Goal: Task Accomplishment & Management: Complete application form

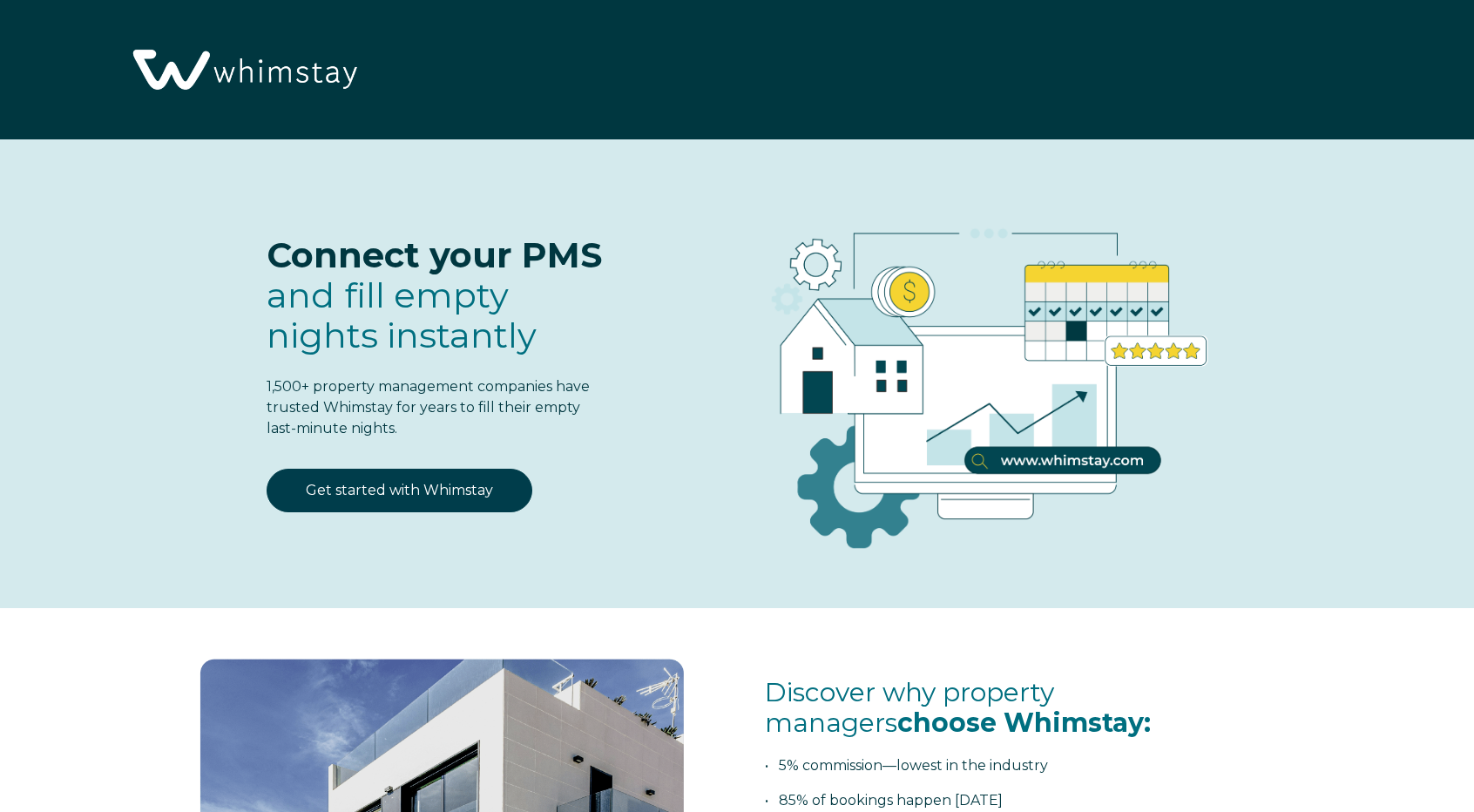
select select "US"
select select "Standard"
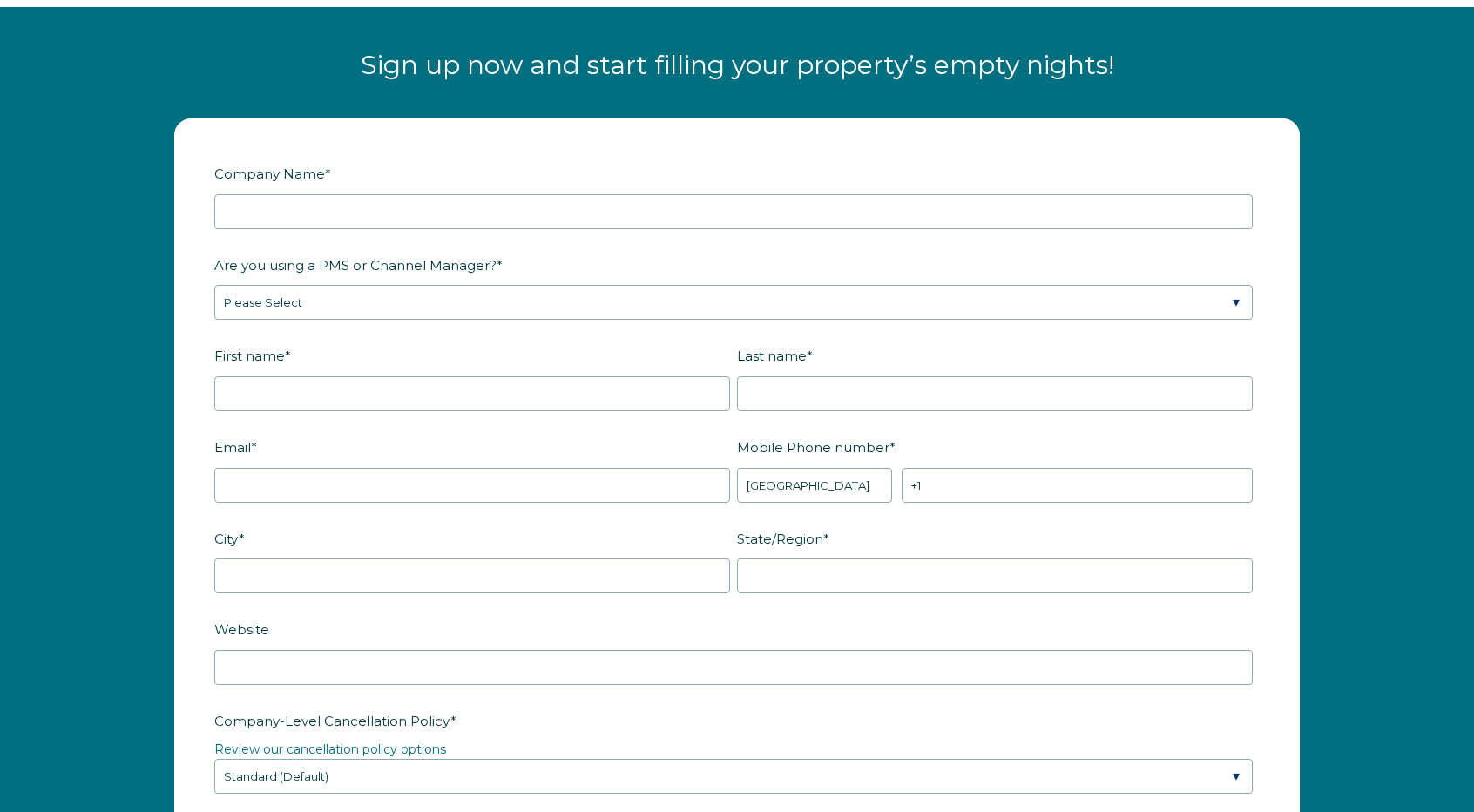
scroll to position [2168, 0]
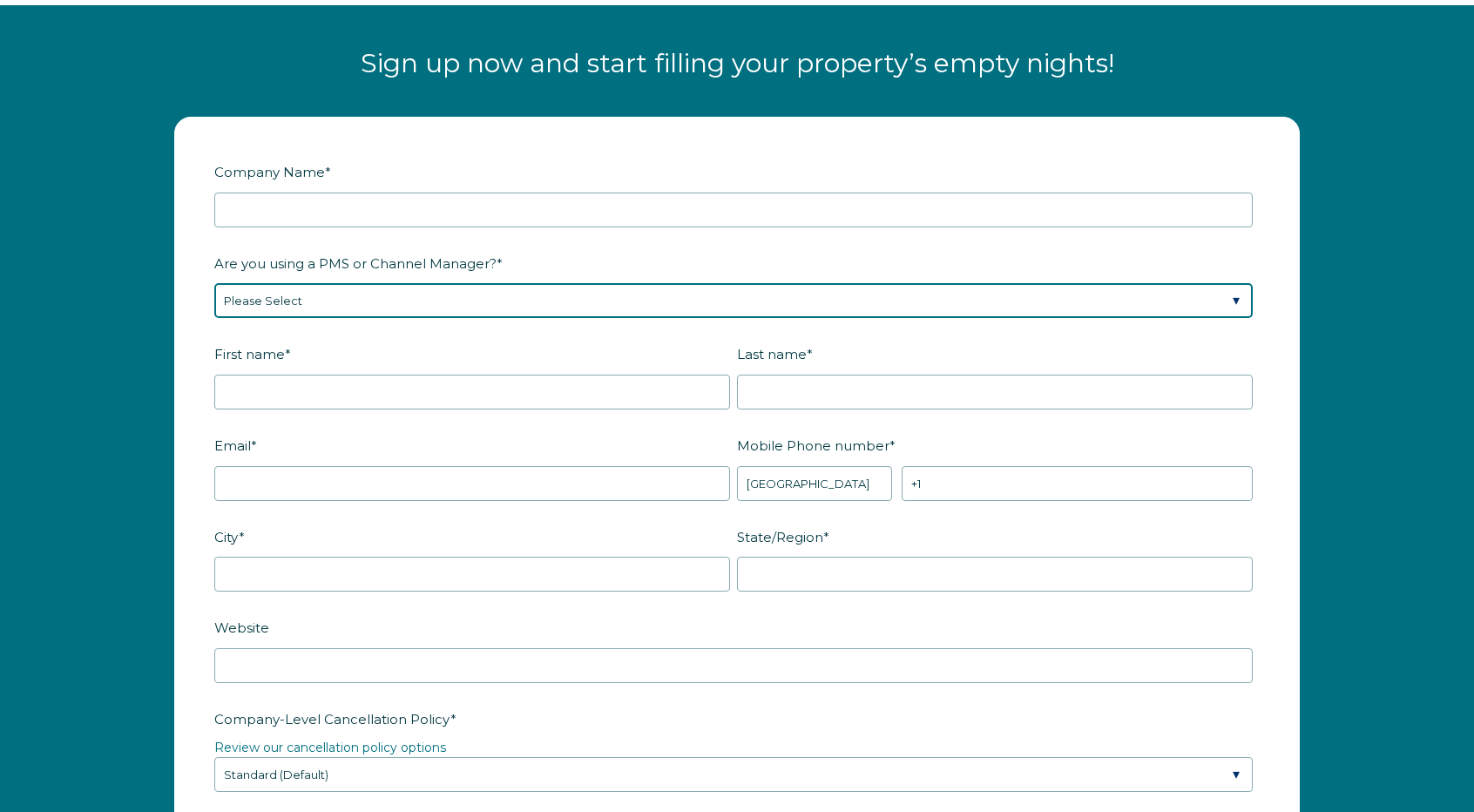
click at [509, 304] on select "Please Select Barefoot BookingPal Boost Brightside CiiRUS Escapia Guesty Hostaw…" at bounding box center [733, 300] width 1038 height 34
select select "Not Listed"
click at [214, 283] on select "Please Select Barefoot BookingPal Boost Brightside CiiRUS Escapia Guesty Hostaw…" at bounding box center [733, 300] width 1038 height 34
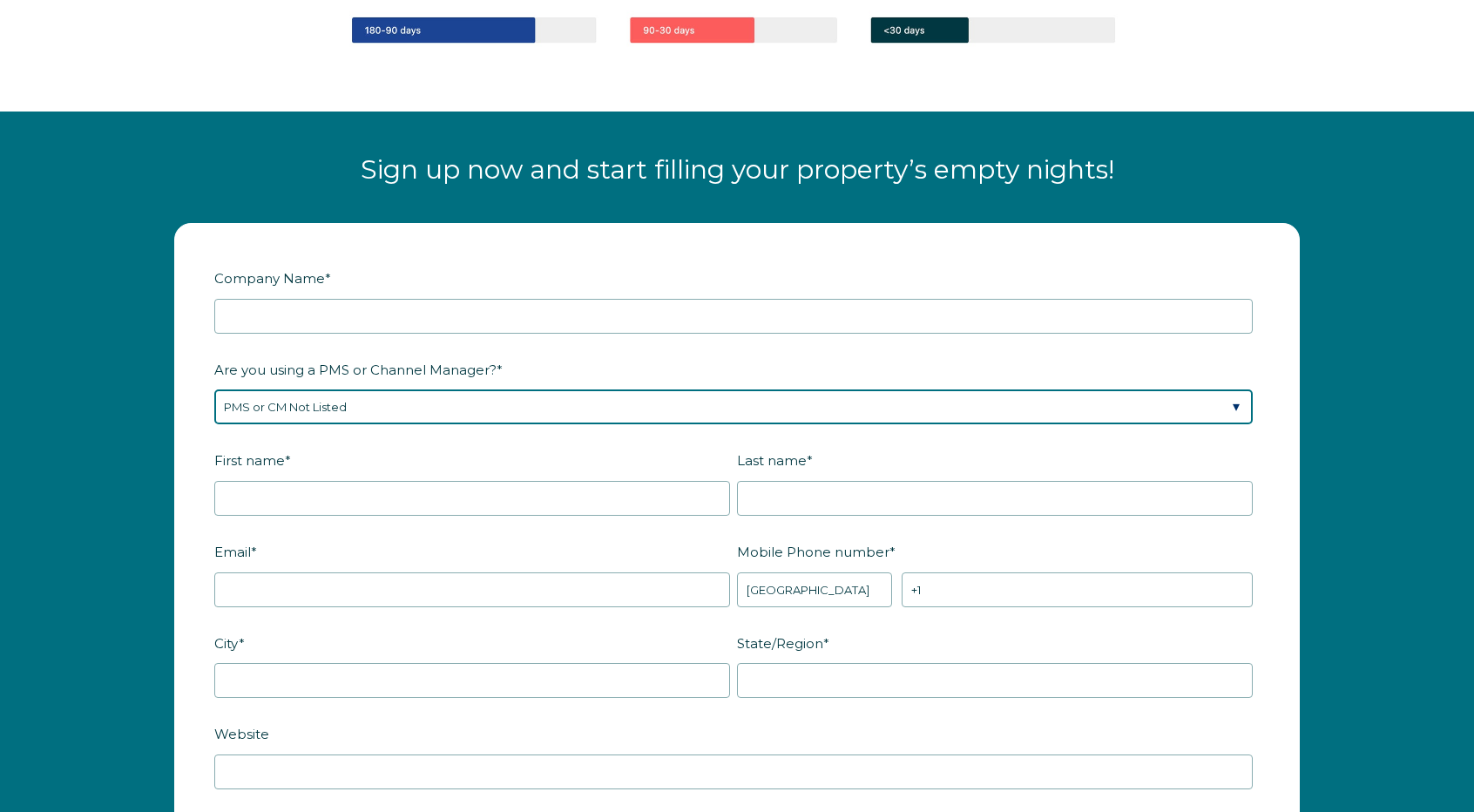
scroll to position [2063, 0]
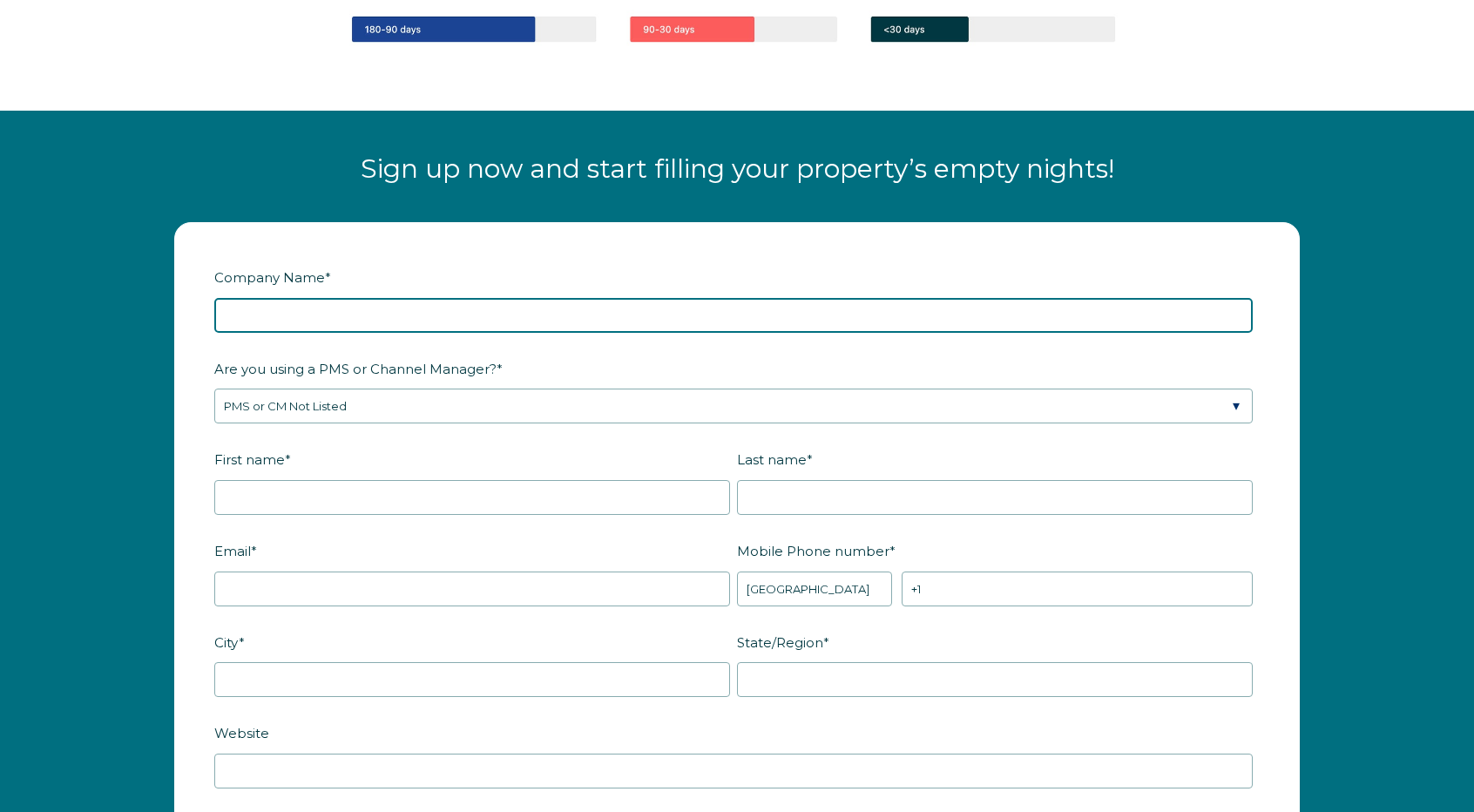
click at [297, 300] on input "Company Name *" at bounding box center [733, 315] width 1038 height 34
type input "20 Islanda Court LLC"
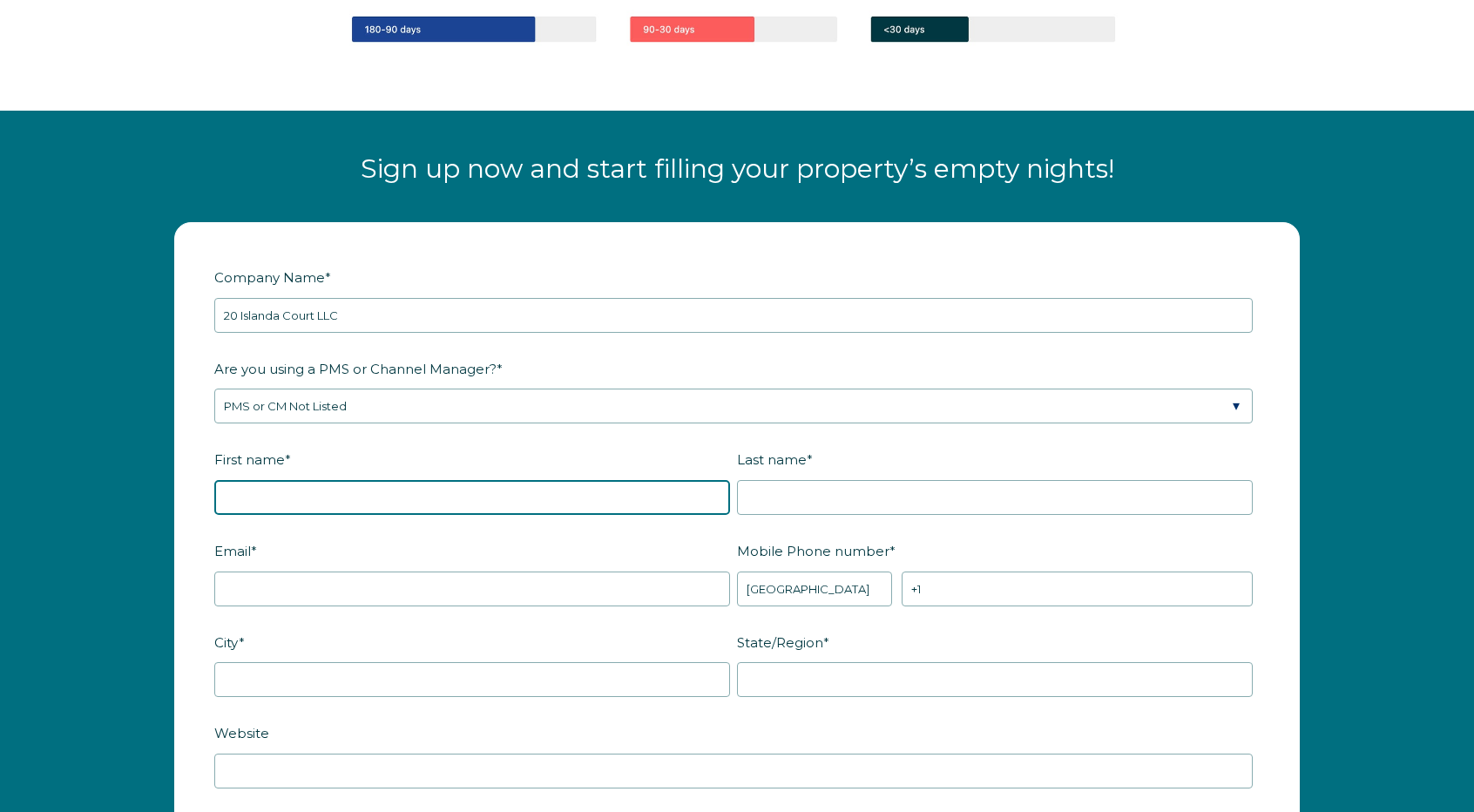
type input "Kevin"
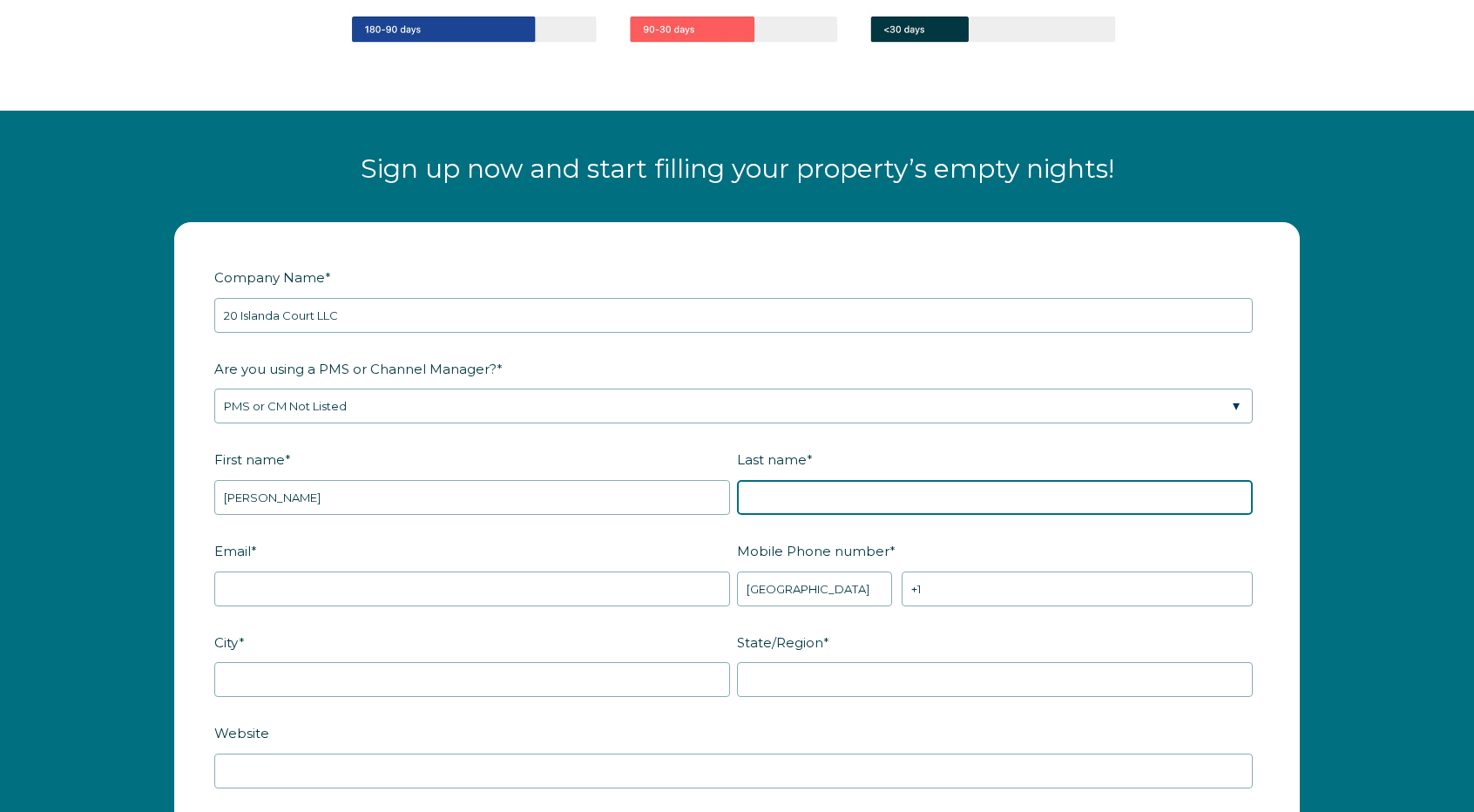
type input "Scanlon"
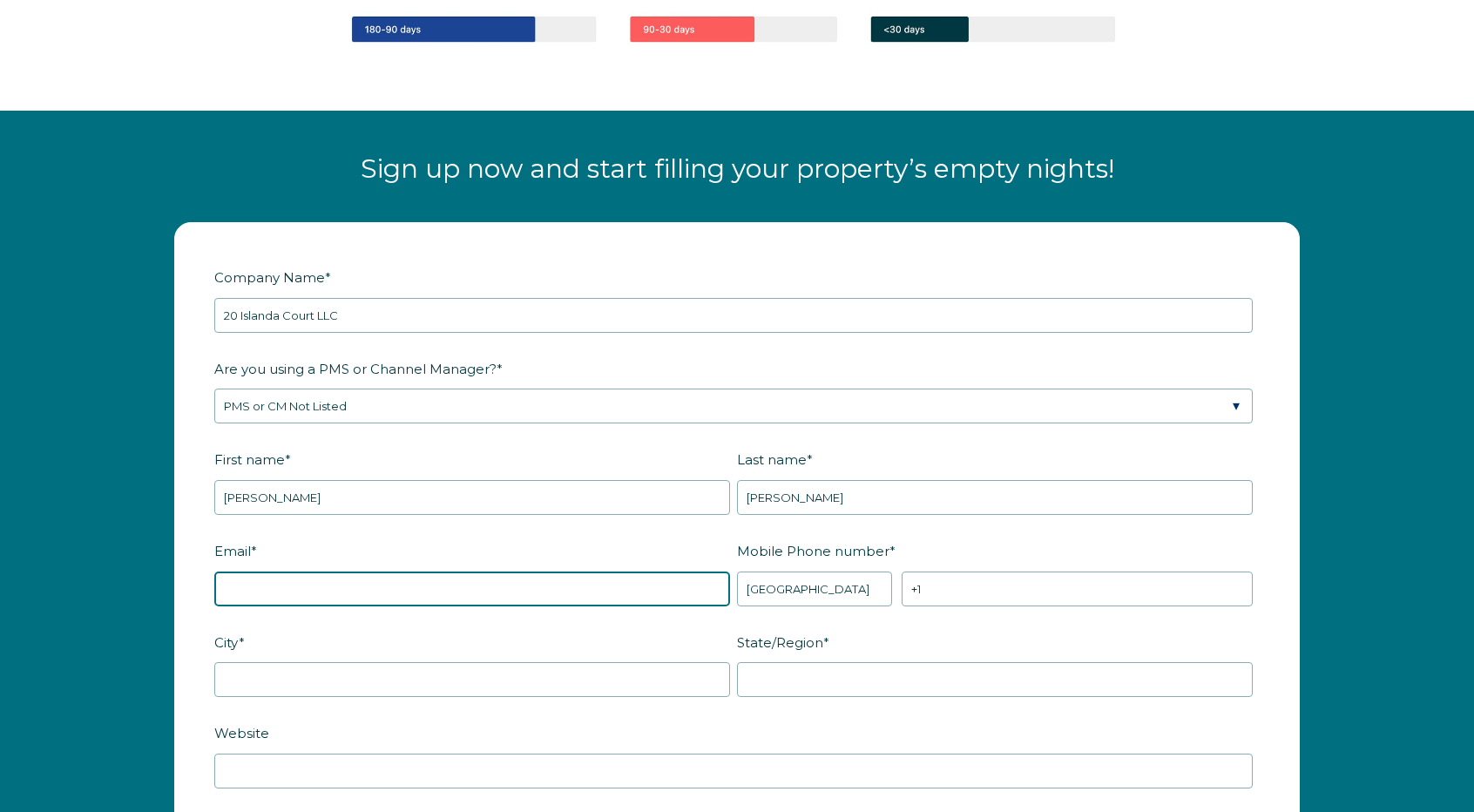
type input "camp@theislandrvpark.com"
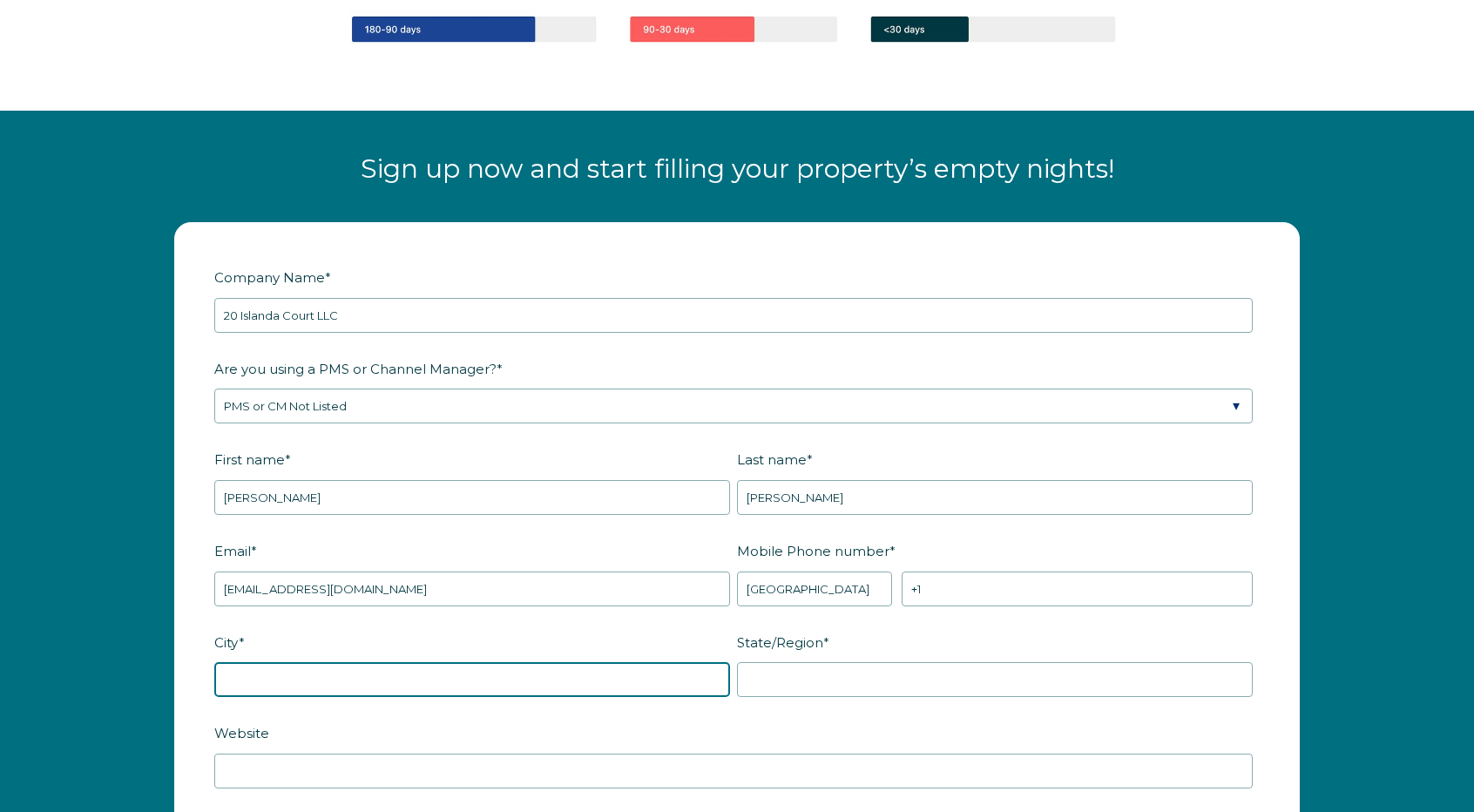
type input "East Lyme"
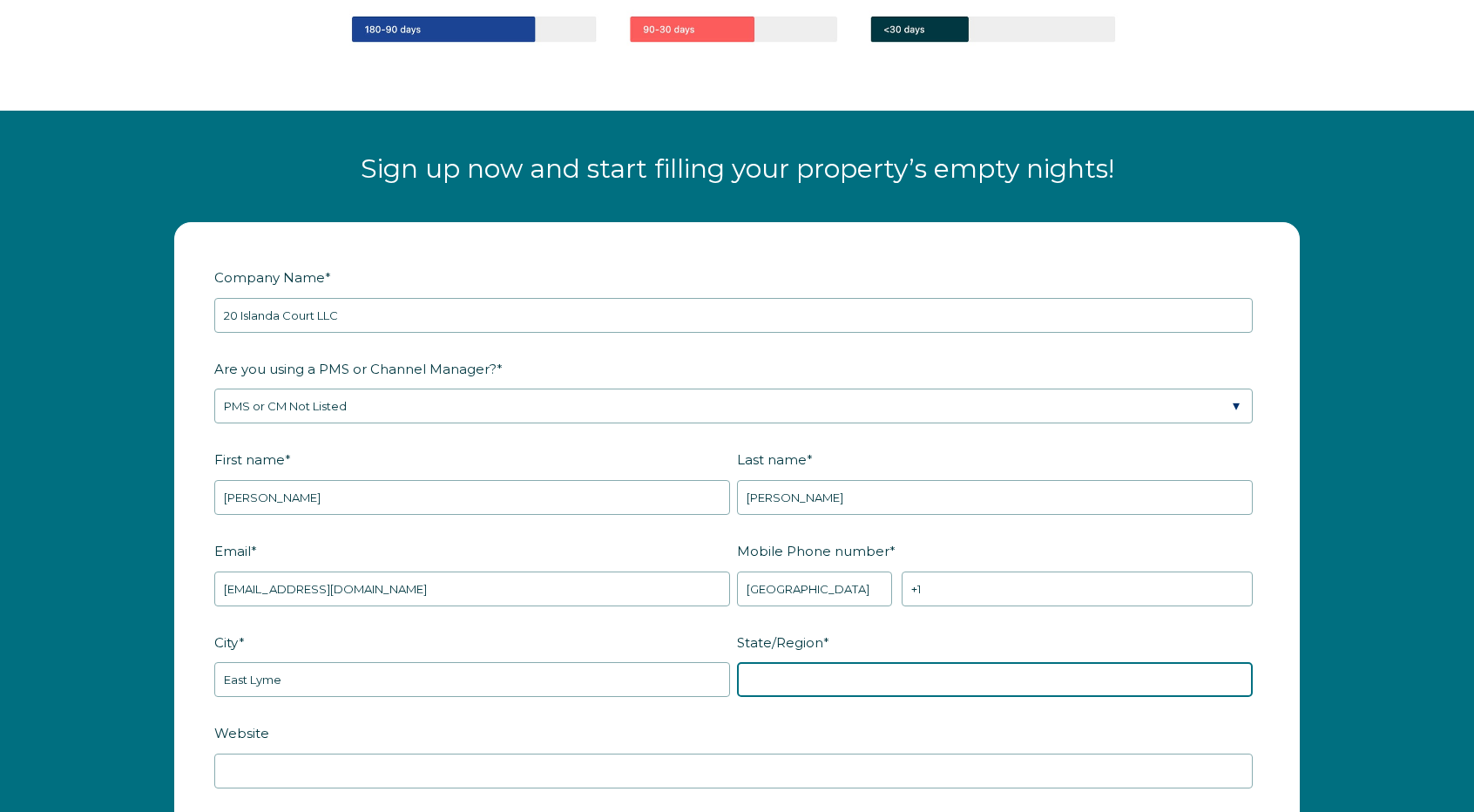
type input "CT"
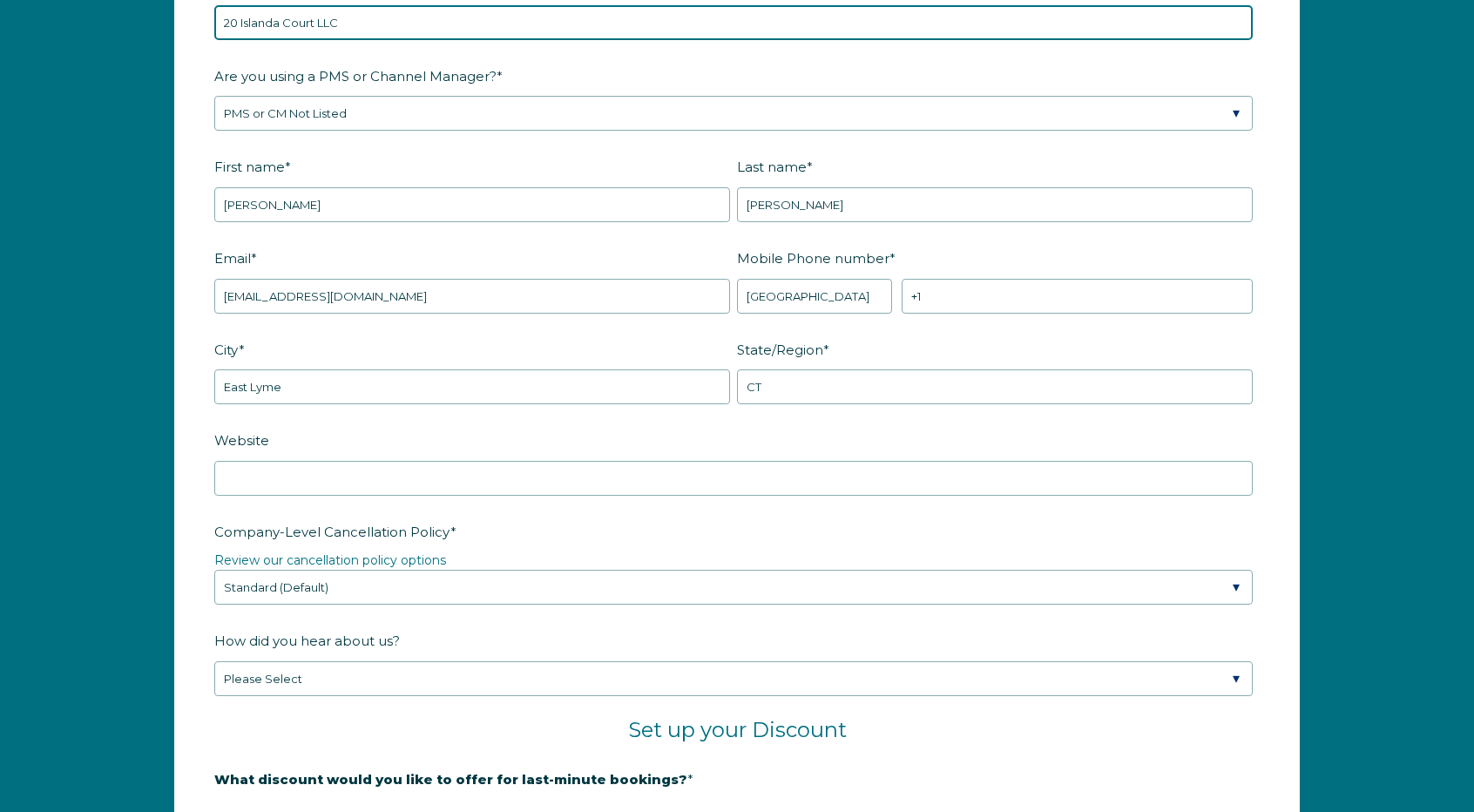
scroll to position [2357, 0]
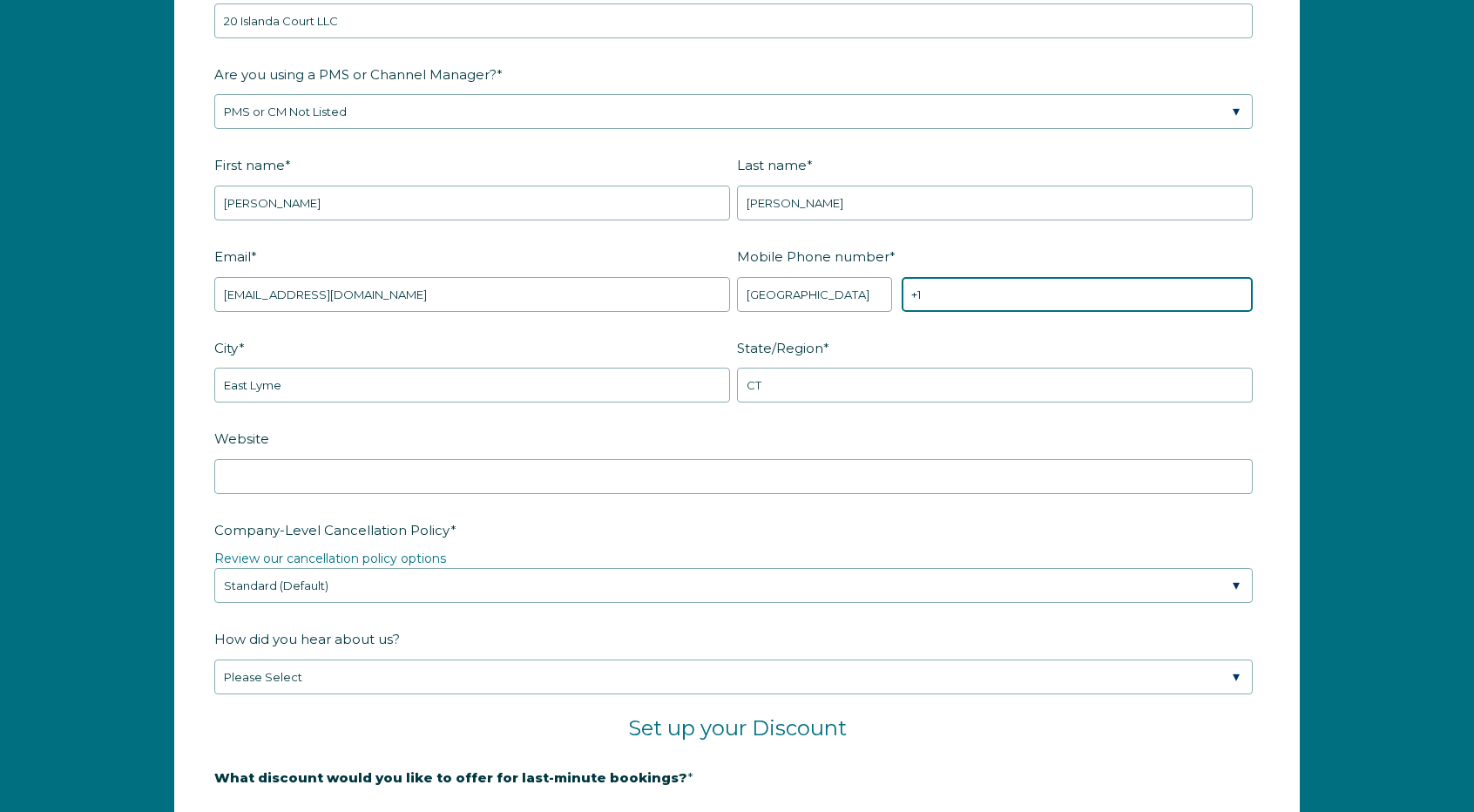
click at [966, 291] on input "+1" at bounding box center [1076, 294] width 351 height 34
type input "+1 8602354406"
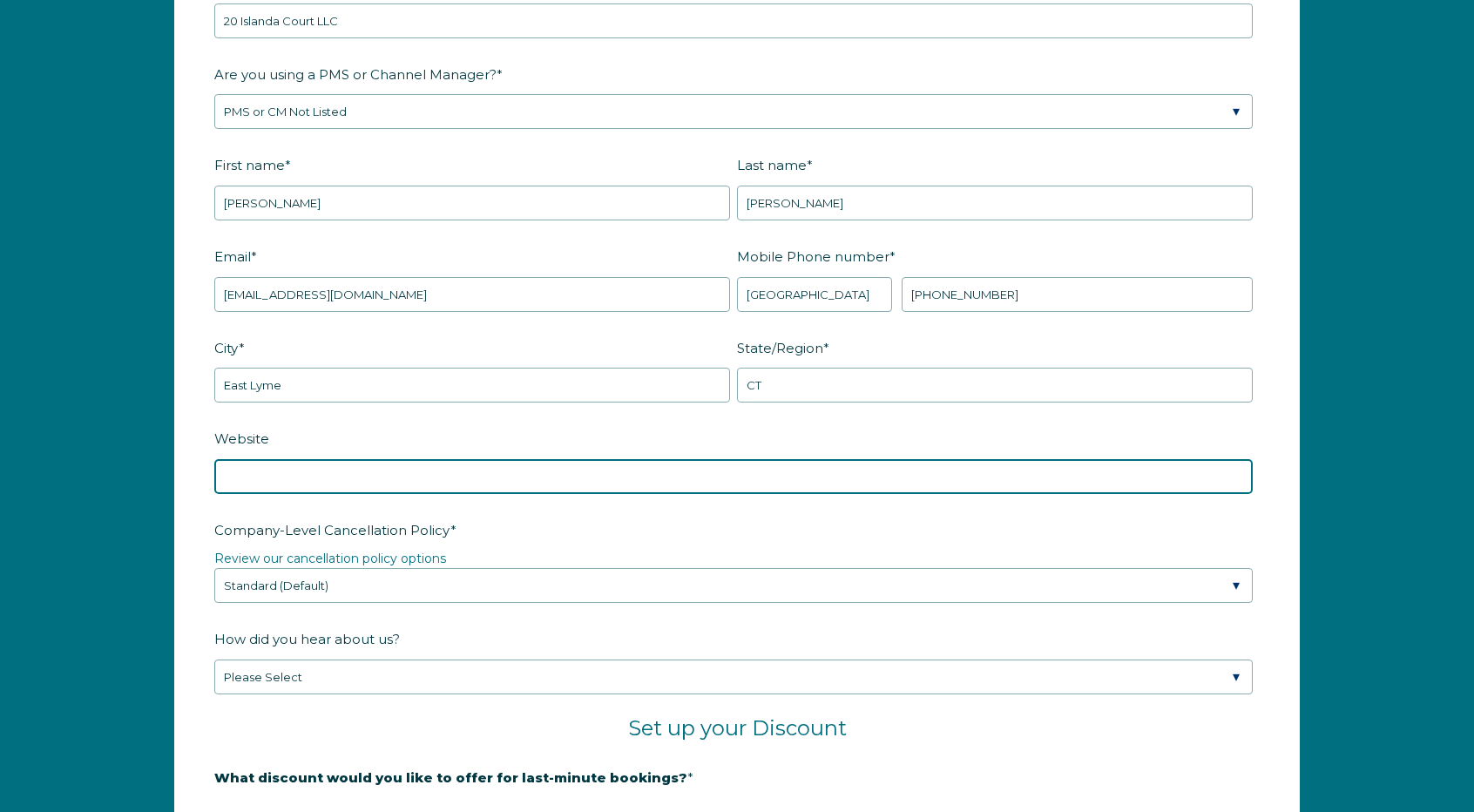
click at [360, 475] on input "Website" at bounding box center [733, 476] width 1038 height 34
type input "h"
click at [277, 479] on input "Website" at bounding box center [733, 476] width 1038 height 34
paste input "https://laveerproperties.hospitable.rentals/"
type input "https://laveerproperties.hospitable.rentals/"
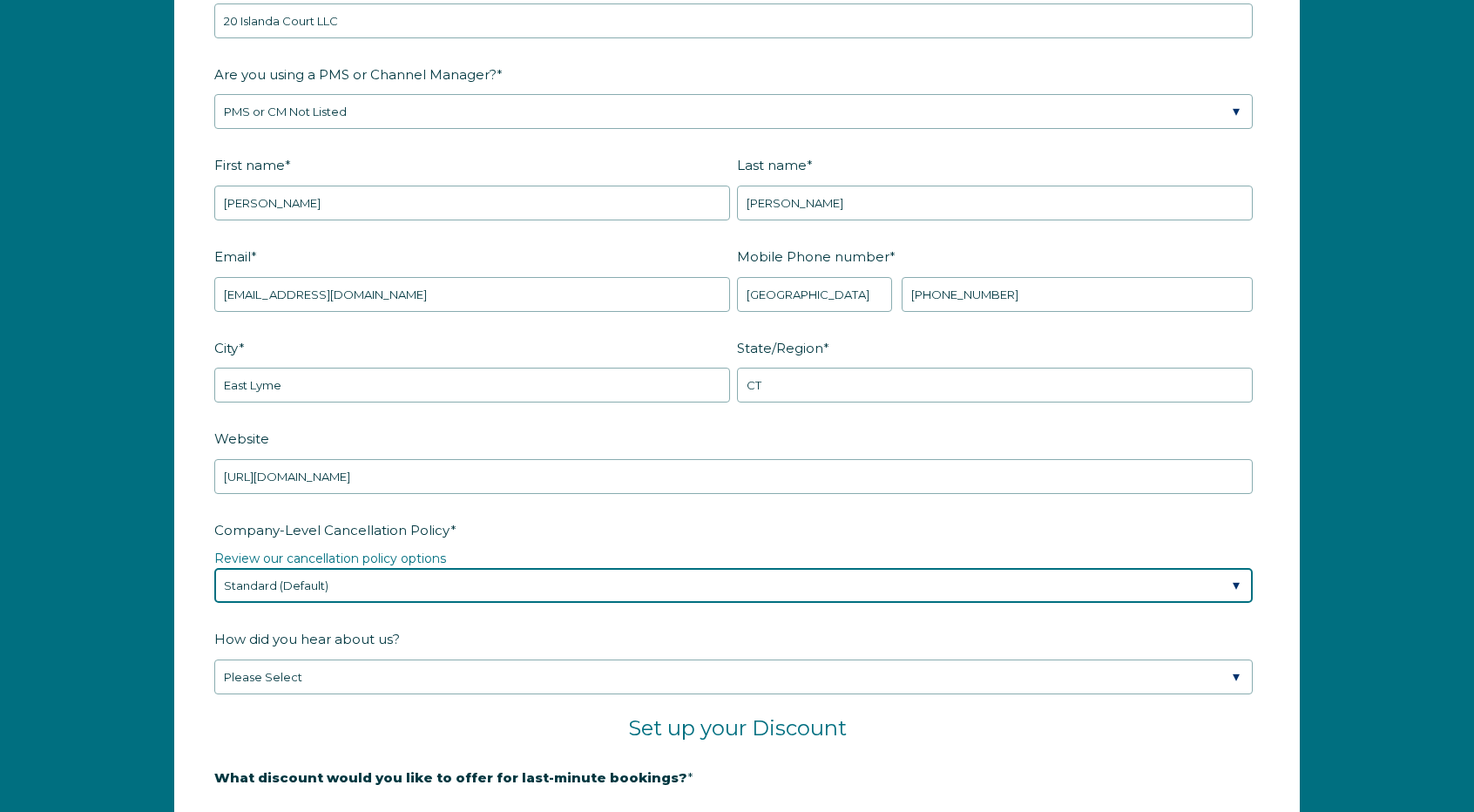
click at [264, 573] on select "Please Select Partial Standard (Default) Moderate Strict" at bounding box center [733, 585] width 1038 height 34
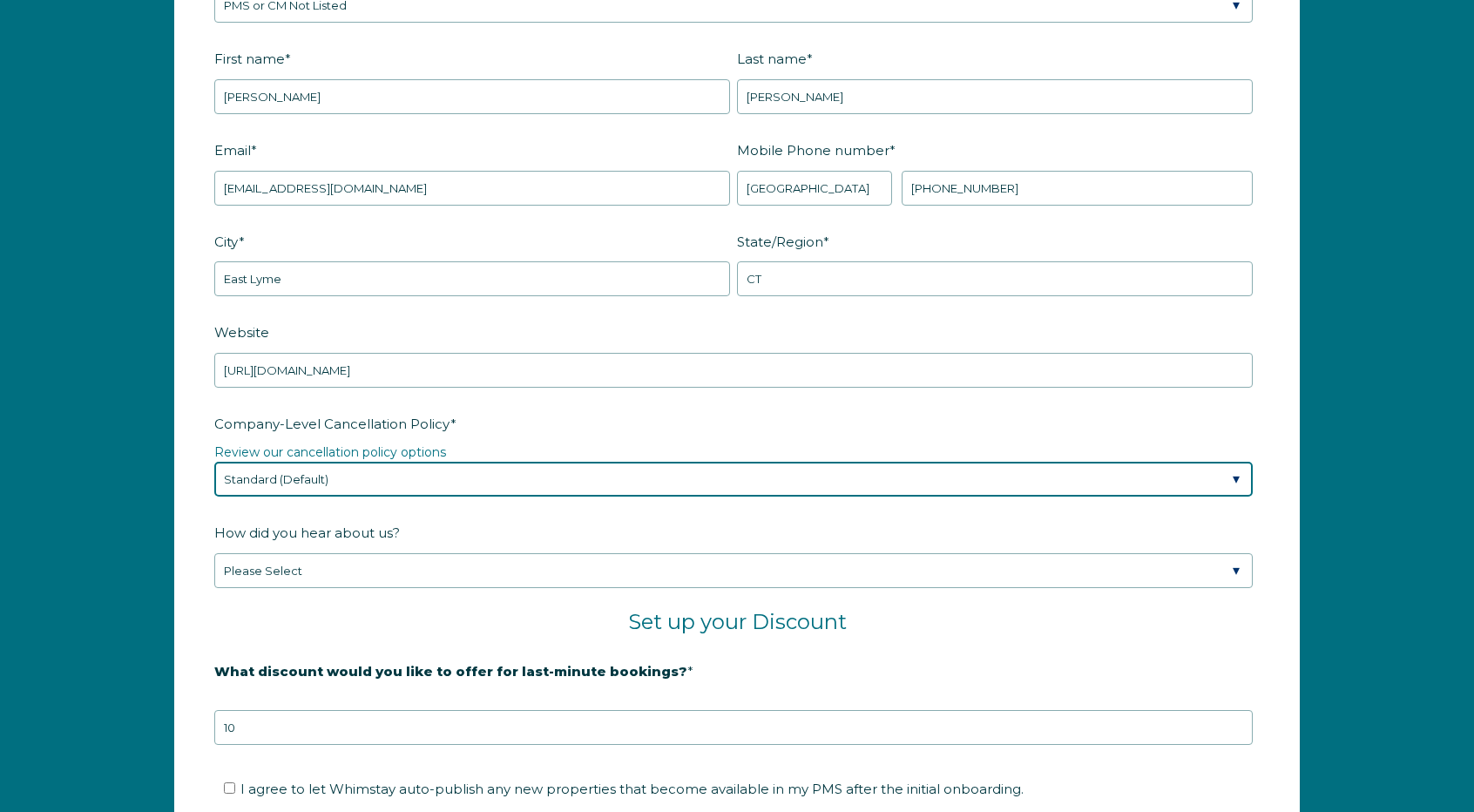
scroll to position [2465, 0]
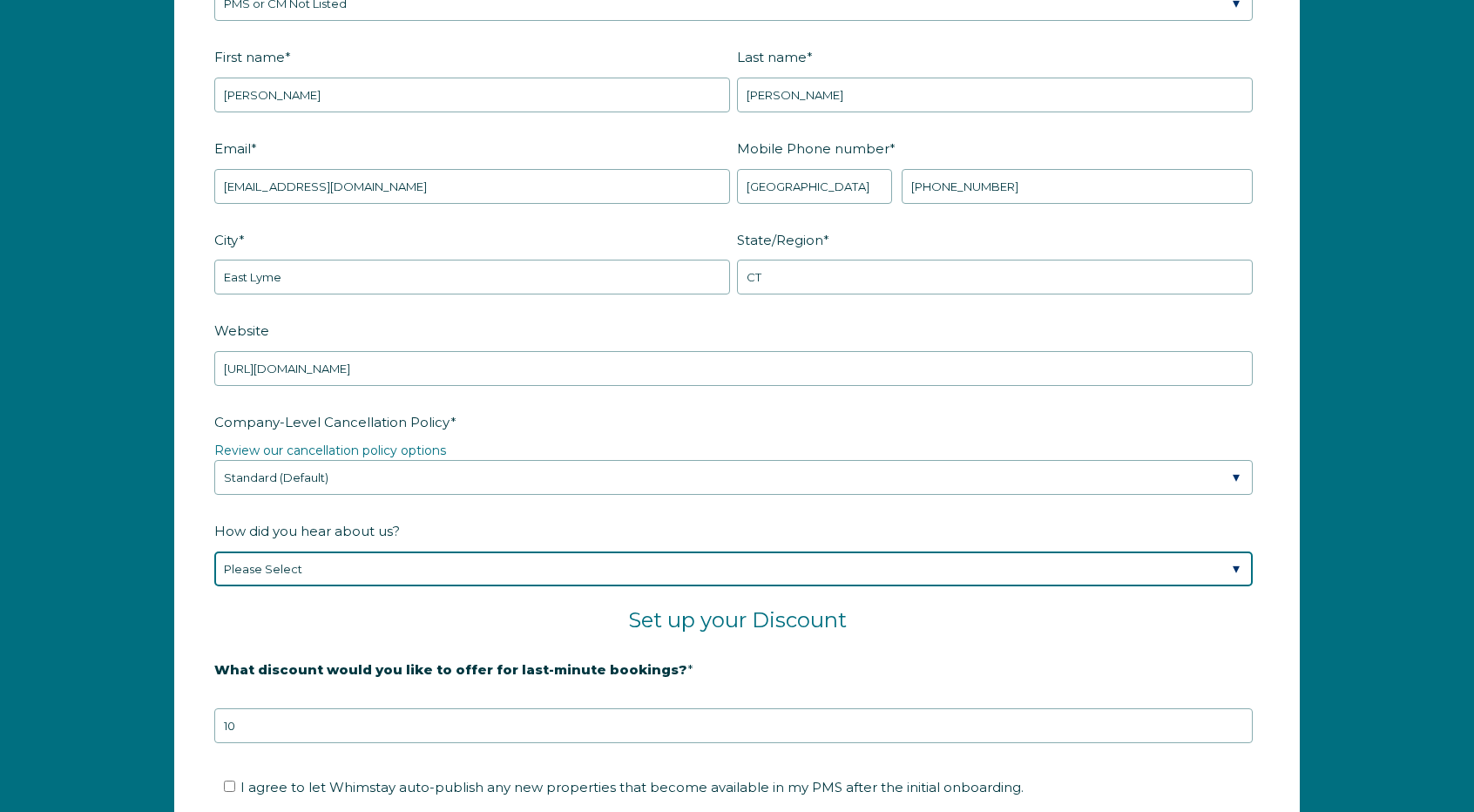
click at [308, 569] on select "Please Select Found Whimstay through a Google search Spoke to a Whimstay salesp…" at bounding box center [733, 568] width 1038 height 34
select select "Marketing Email"
click at [214, 551] on select "Please Select Found Whimstay through a Google search Spoke to a Whimstay salesp…" at bounding box center [733, 568] width 1038 height 34
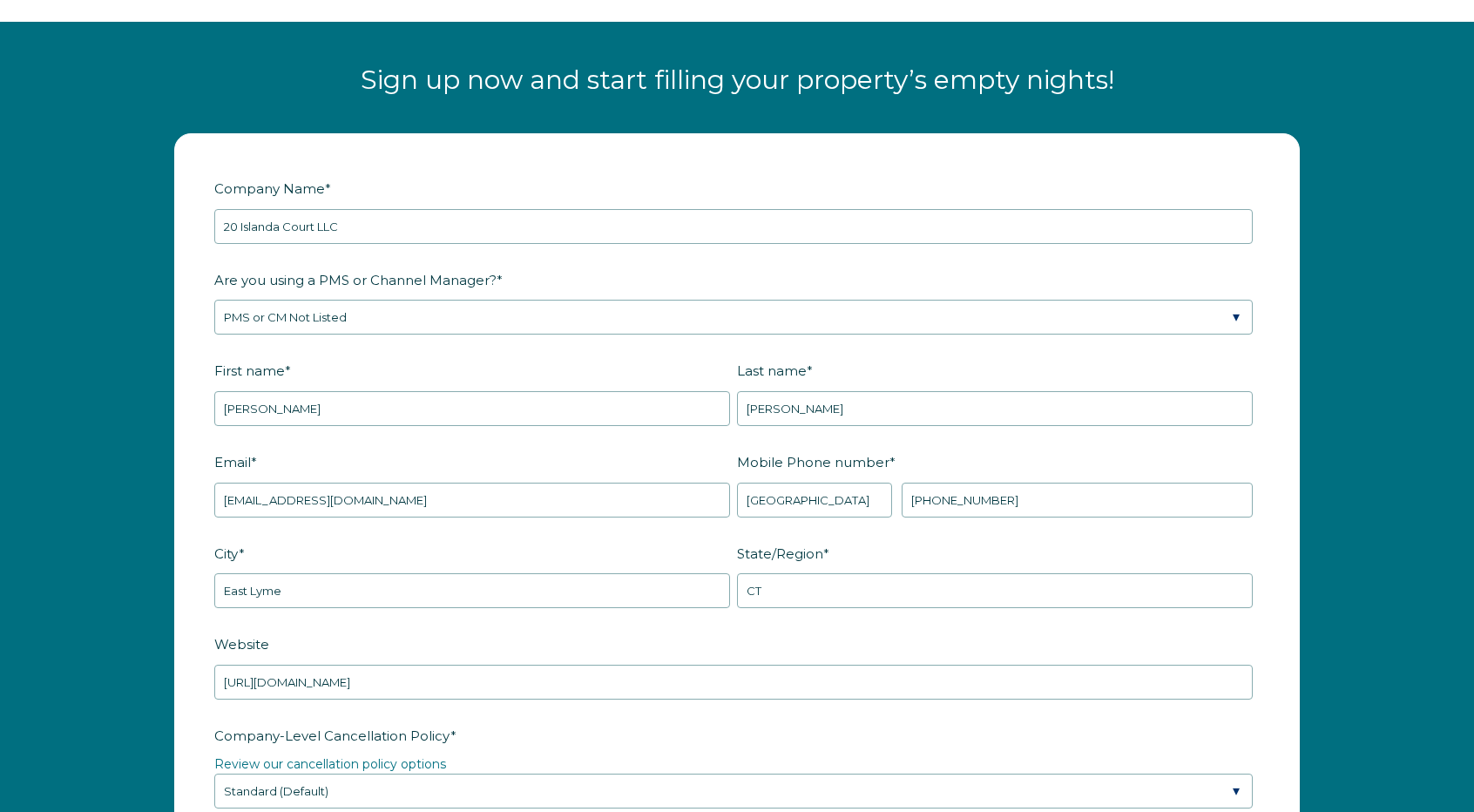
scroll to position [2162, 0]
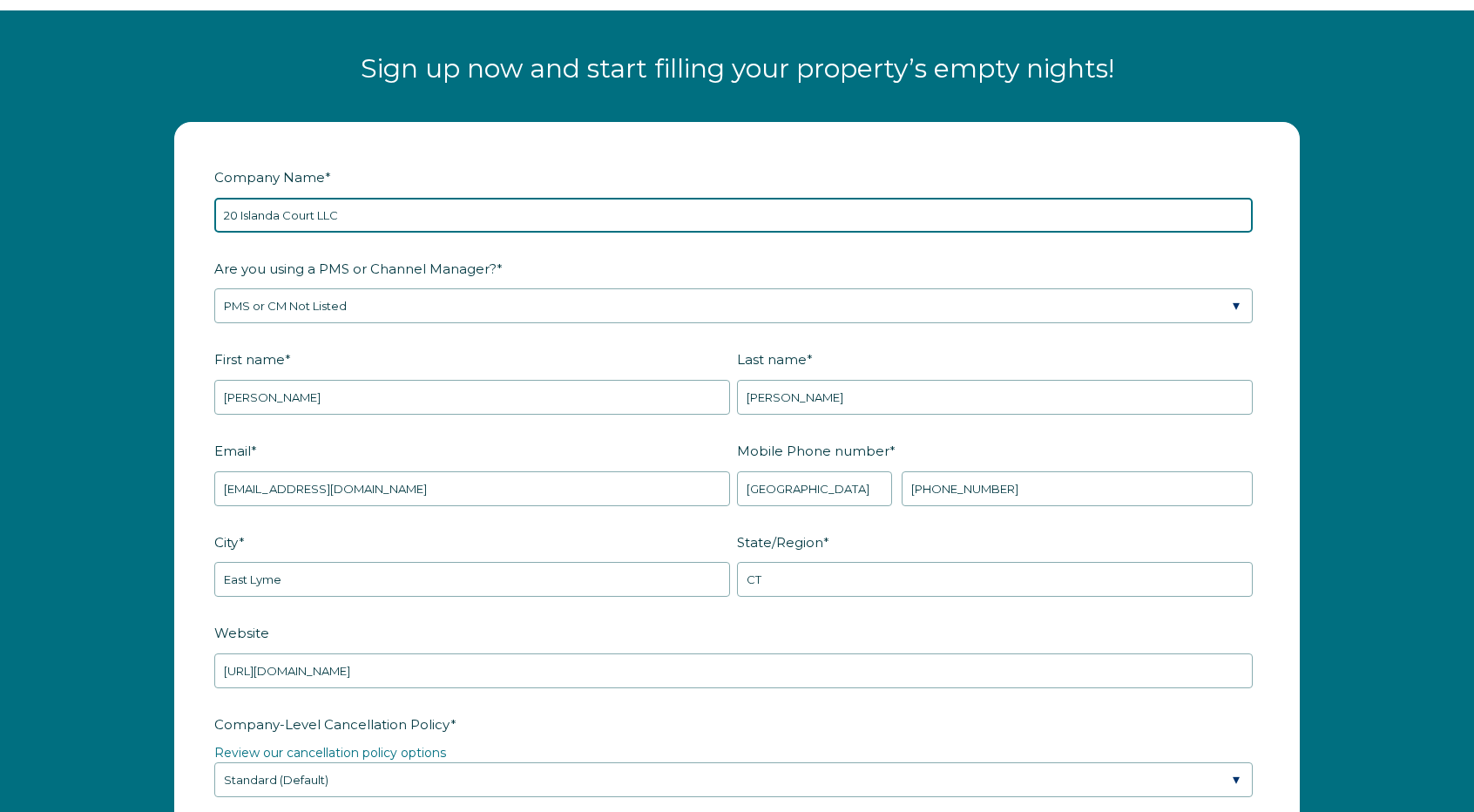
click at [345, 213] on input "20 Islanda Court LLC" at bounding box center [733, 214] width 1038 height 34
type input "Laveer Properties, LLC"
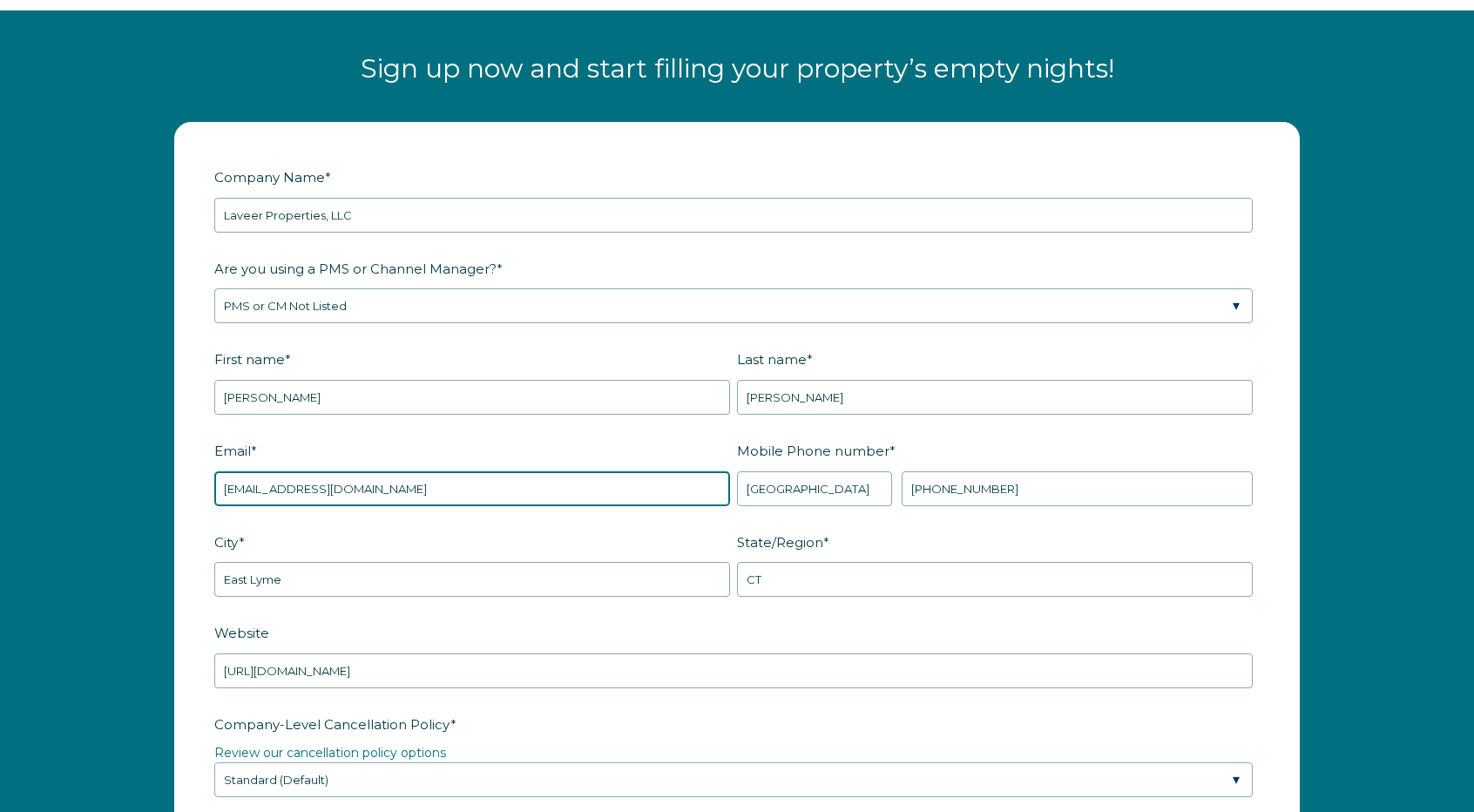
click at [339, 477] on input "camp@theislandrvpark.com" at bounding box center [472, 488] width 516 height 34
type input "kscanlon@laveerproperties.com"
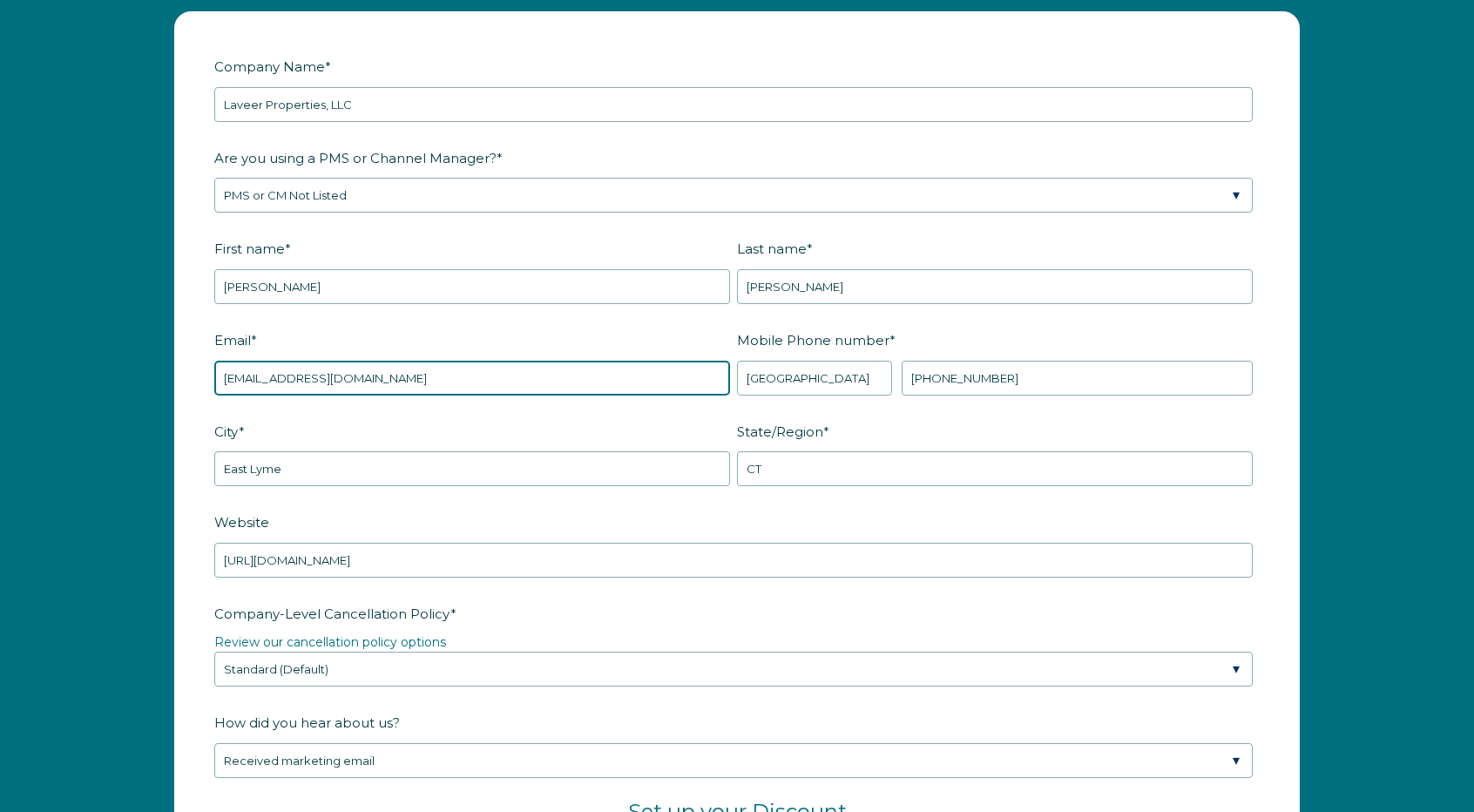
scroll to position [2274, 0]
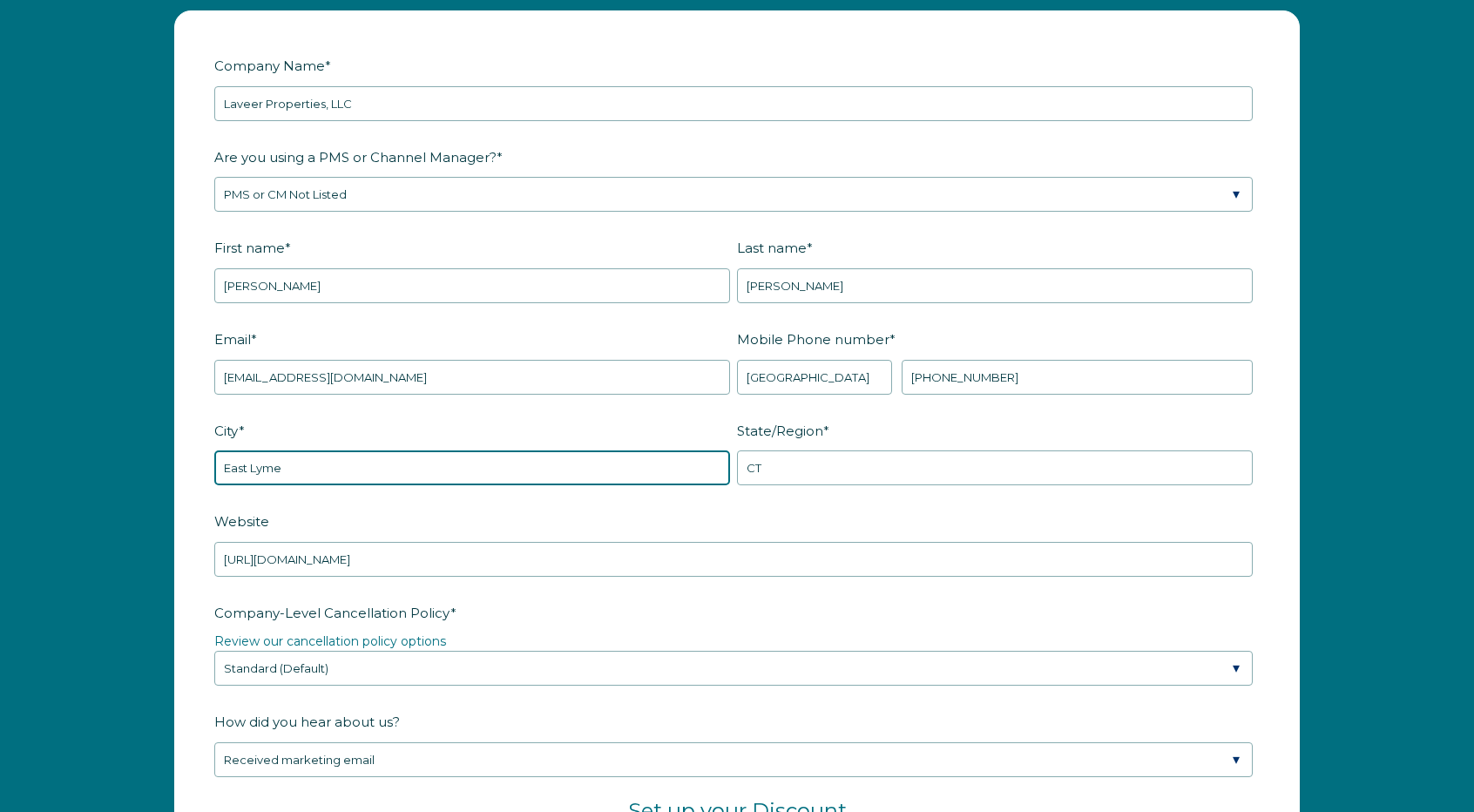
click at [416, 453] on input "East Lyme" at bounding box center [472, 467] width 516 height 34
type input "Pawcatuck"
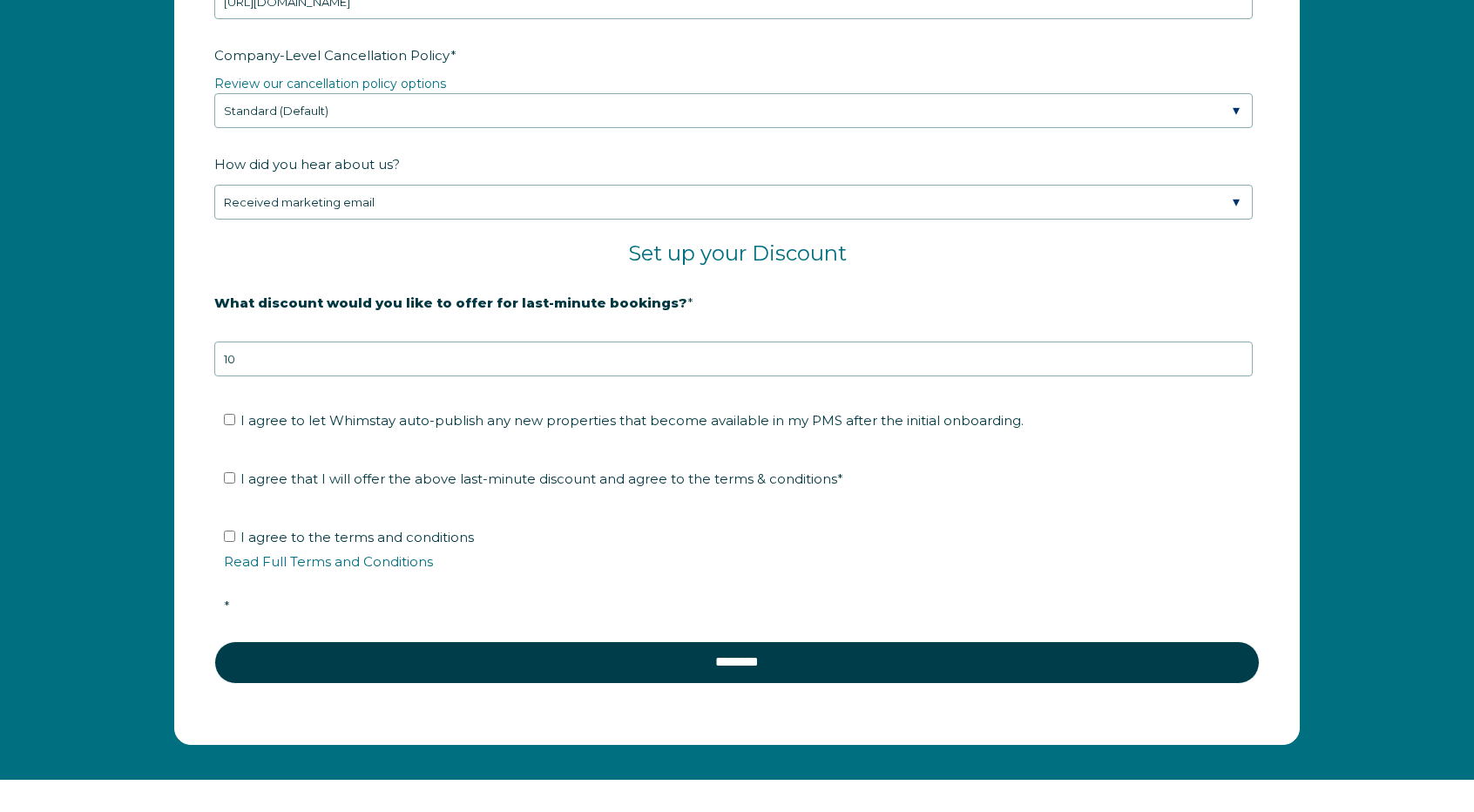
scroll to position [2843, 0]
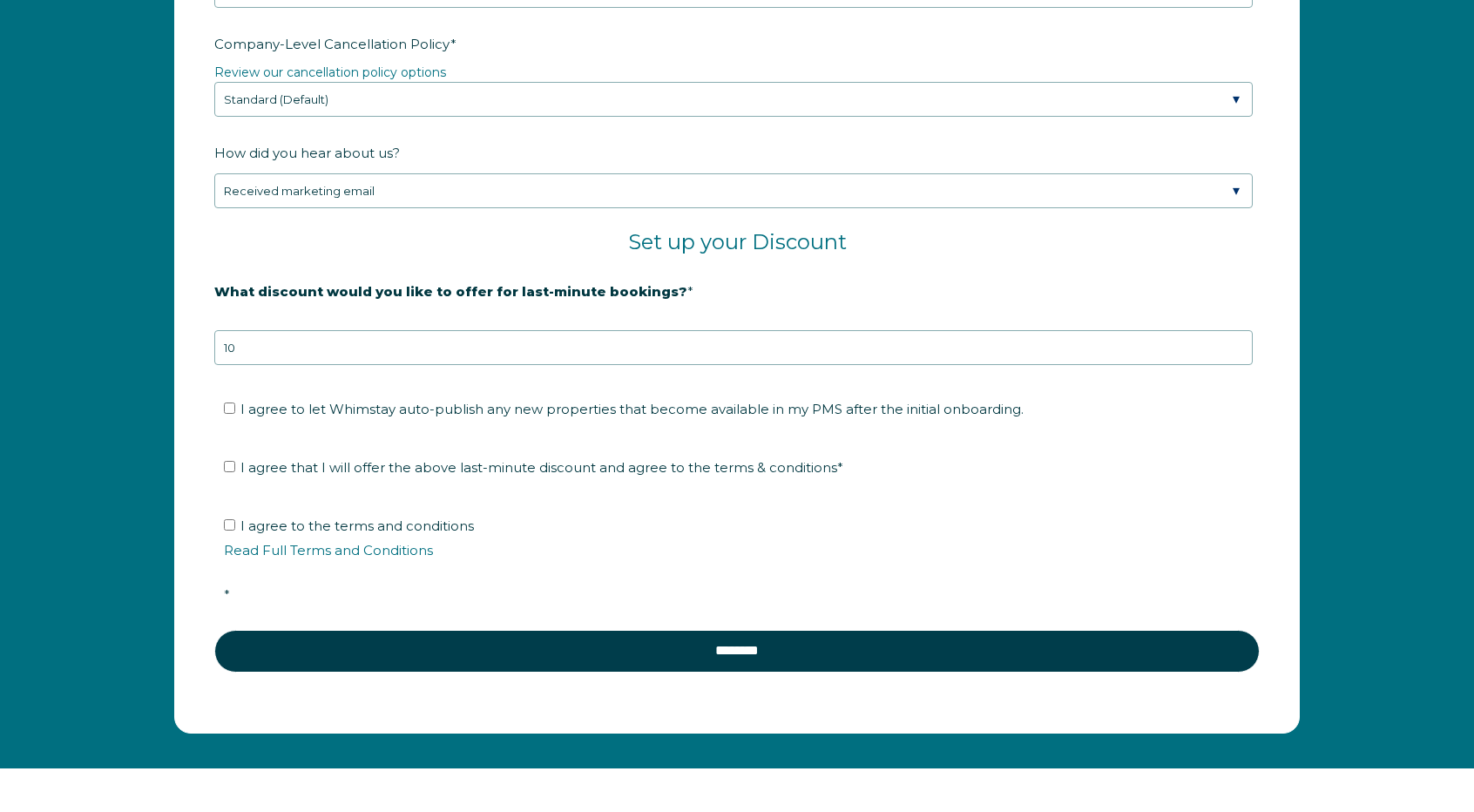
click at [444, 405] on span "I agree to let Whimstay auto-publish any new properties that become available i…" at bounding box center [631, 409] width 783 height 17
click at [236, 405] on input "I agree to let Whimstay auto-publish any new properties that become available i…" at bounding box center [229, 408] width 11 height 11
checkbox input "true"
click at [388, 459] on span "I agree that I will offer the above last-minute discount and agree to the terms…" at bounding box center [541, 467] width 602 height 17
click at [236, 461] on input "I agree that I will offer the above last-minute discount and agree to the terms…" at bounding box center [229, 467] width 11 height 11
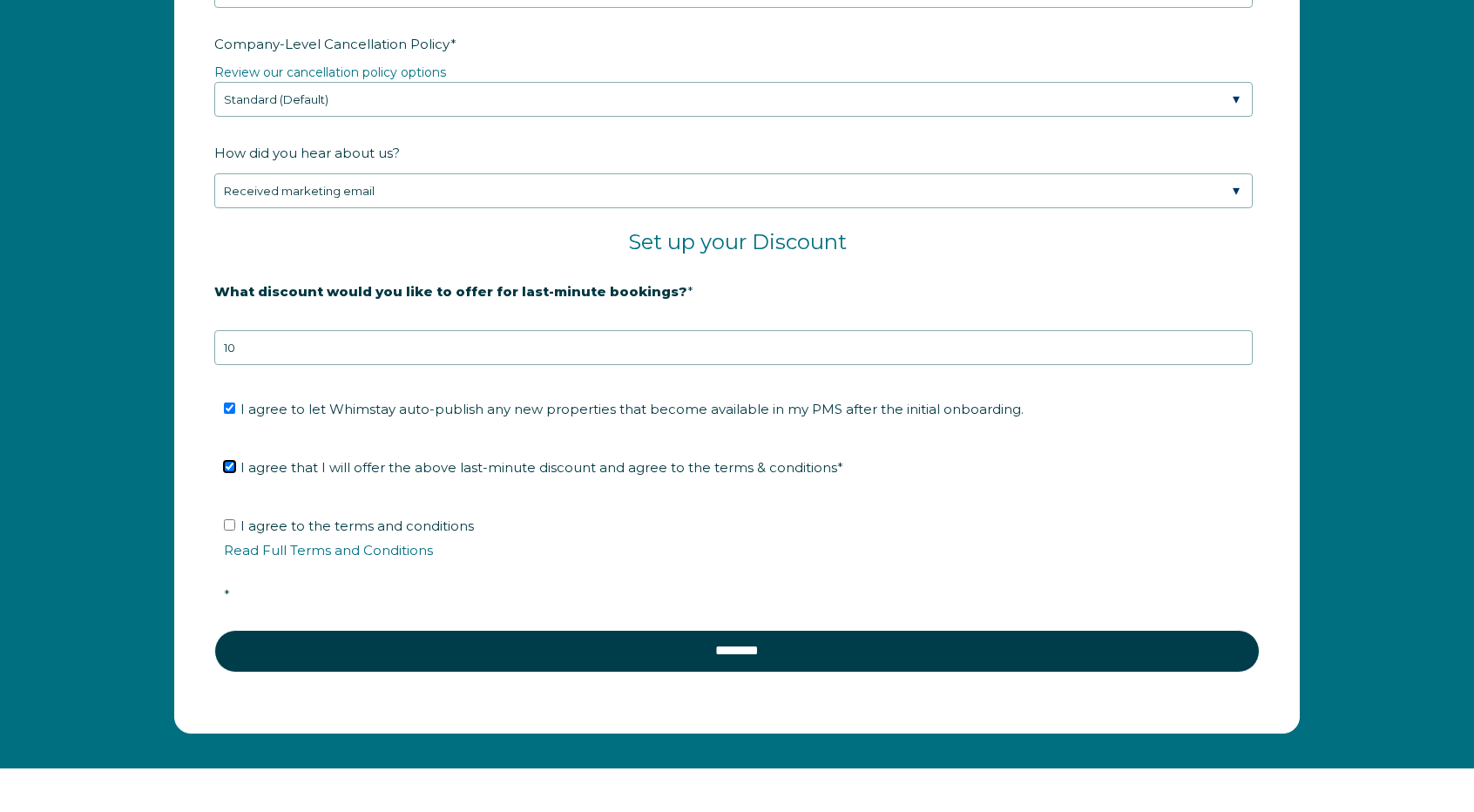
checkbox input "true"
click at [288, 519] on span "I agree to the terms and conditions Read Full Terms and Conditions *" at bounding box center [742, 561] width 1038 height 86
click at [236, 520] on input "I agree to the terms and conditions Read Full Terms and Conditions *" at bounding box center [229, 525] width 11 height 11
checkbox input "true"
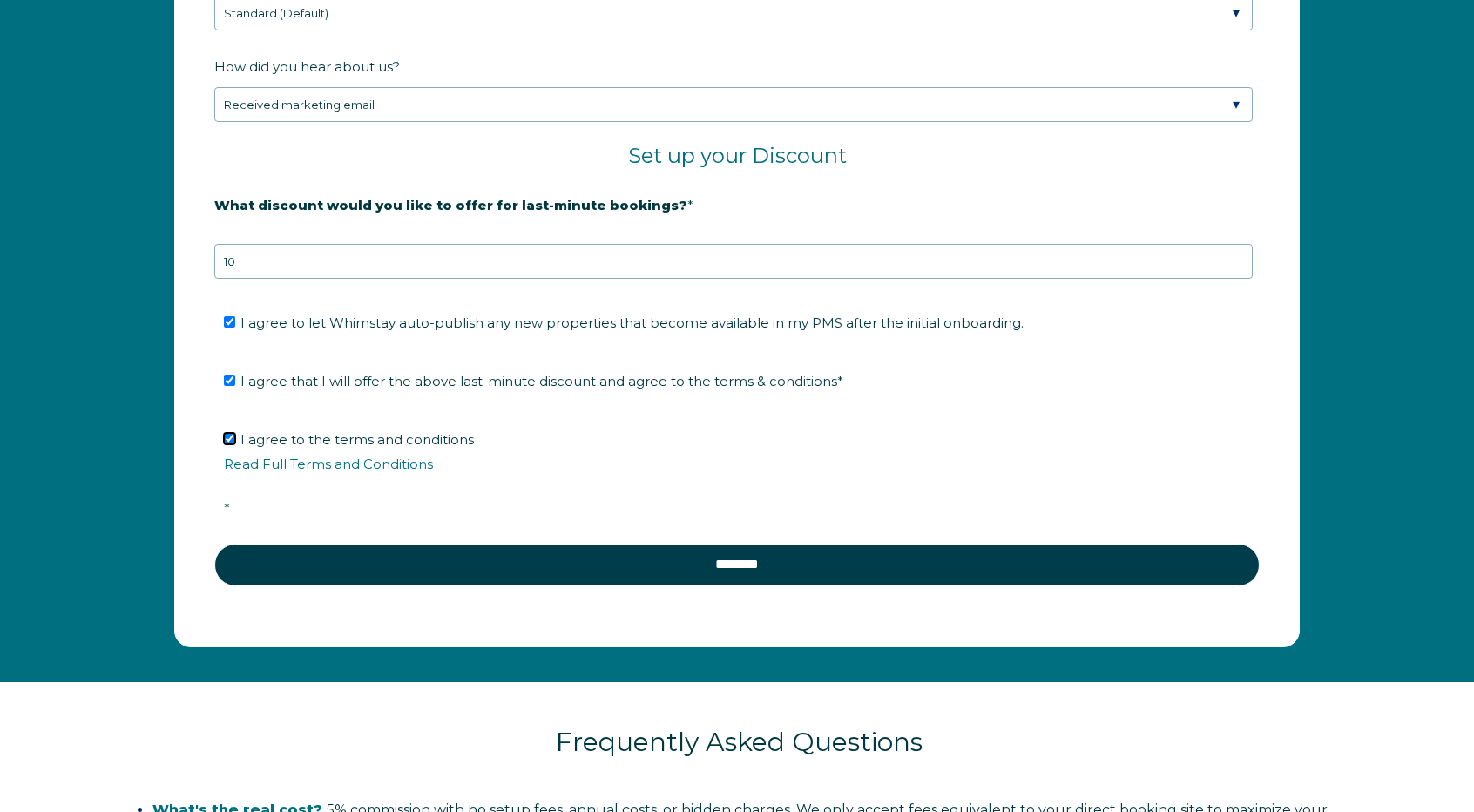
scroll to position [2930, 0]
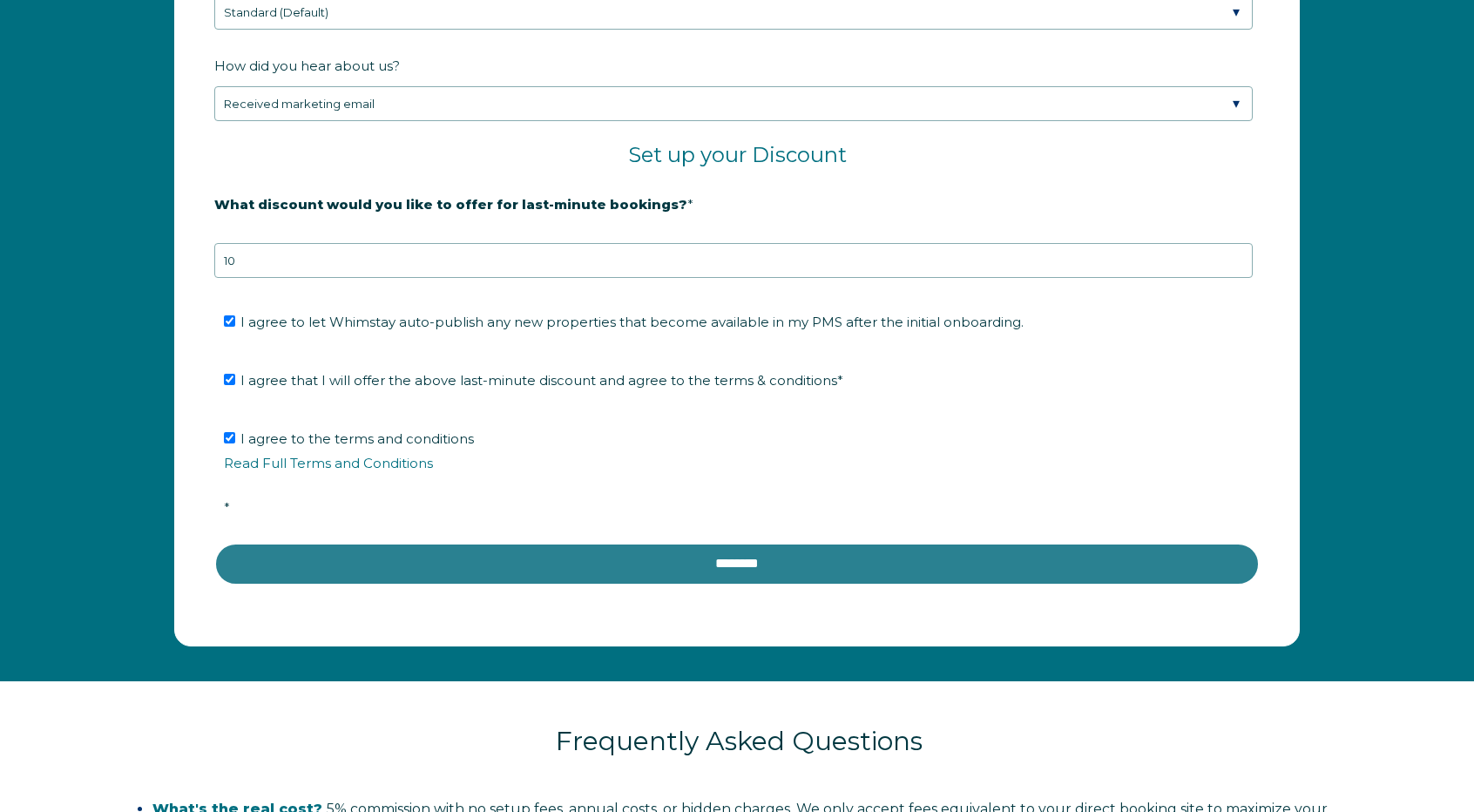
click at [738, 559] on input "********" at bounding box center [737, 563] width 1046 height 42
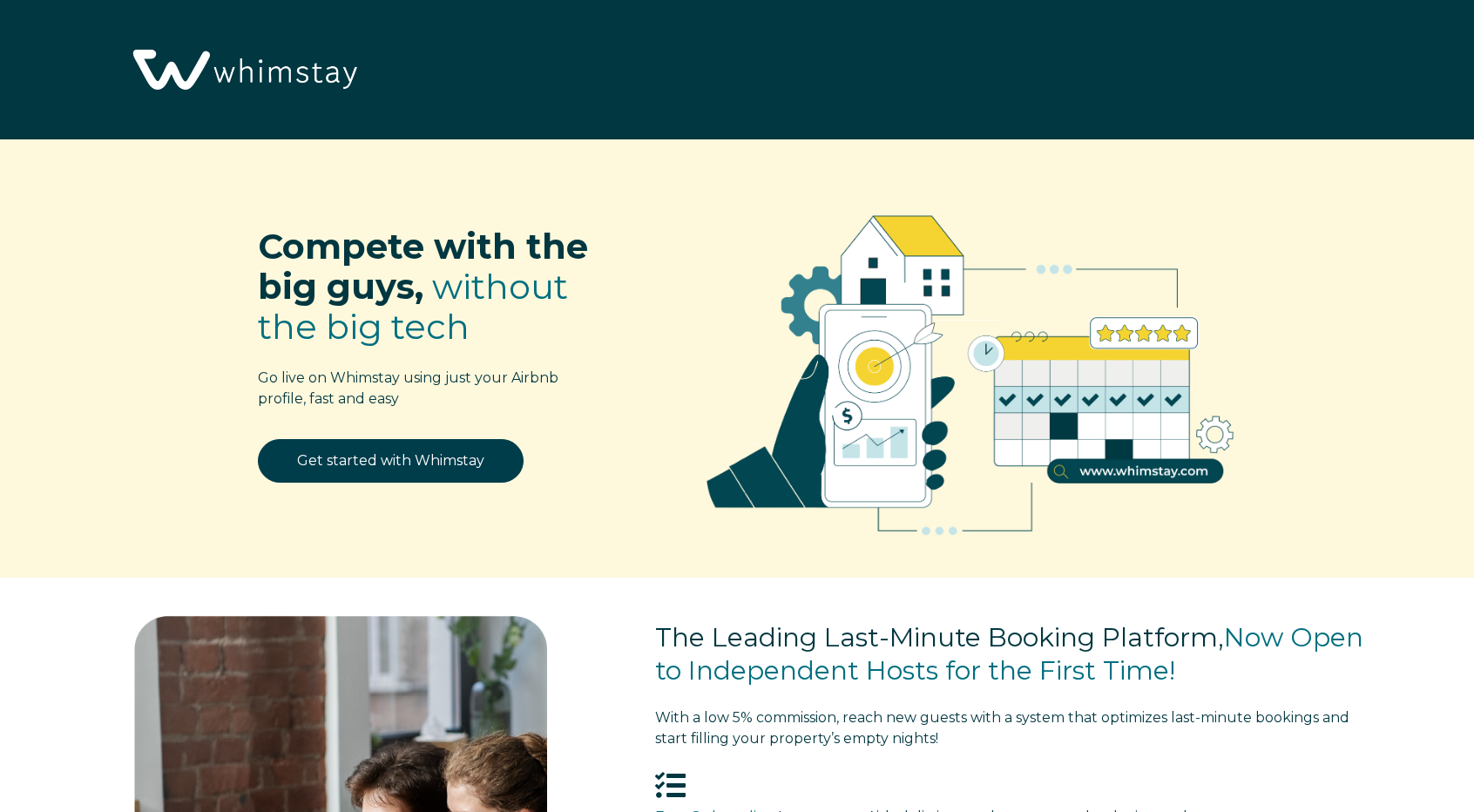
scroll to position [2279, 0]
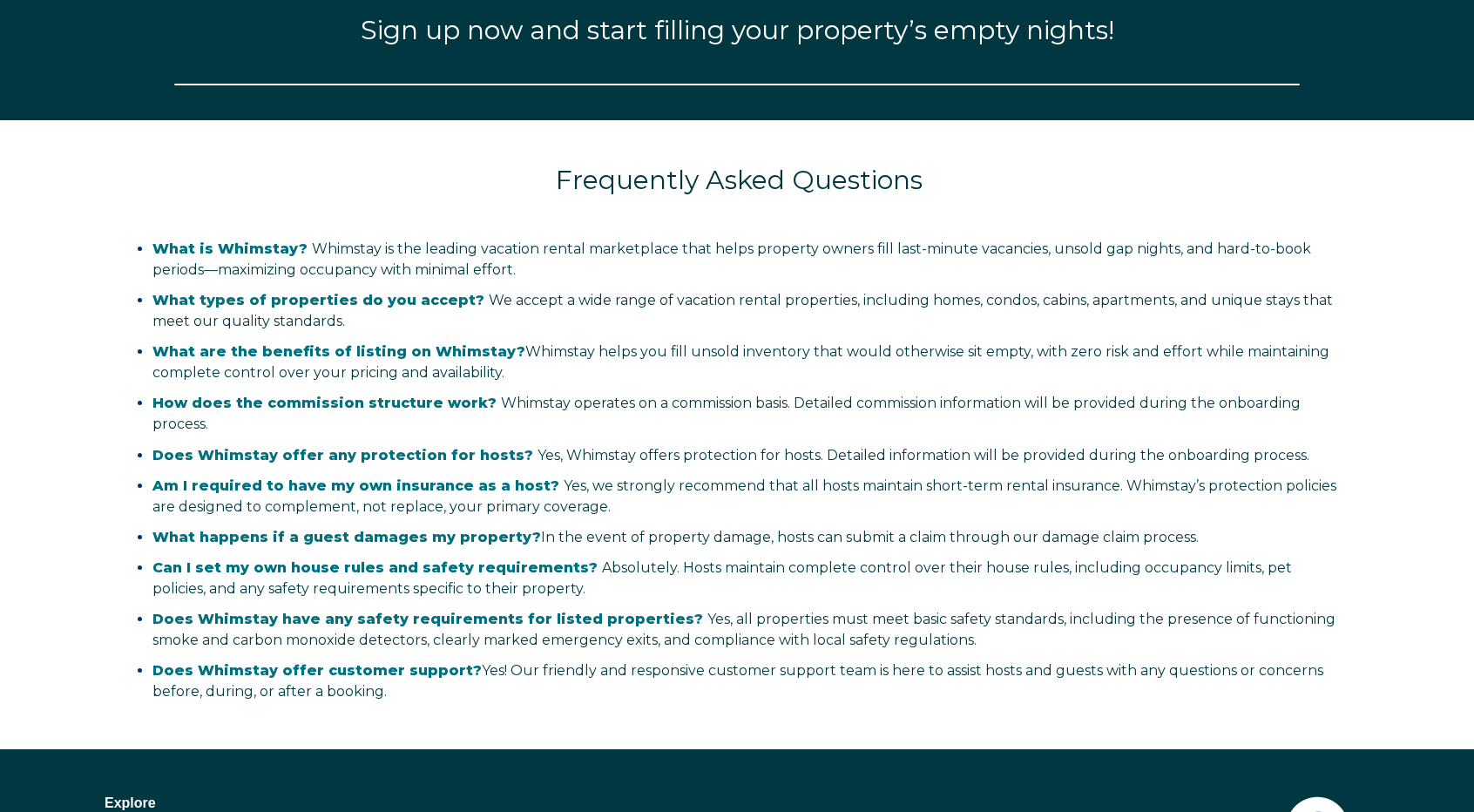
select select "US"
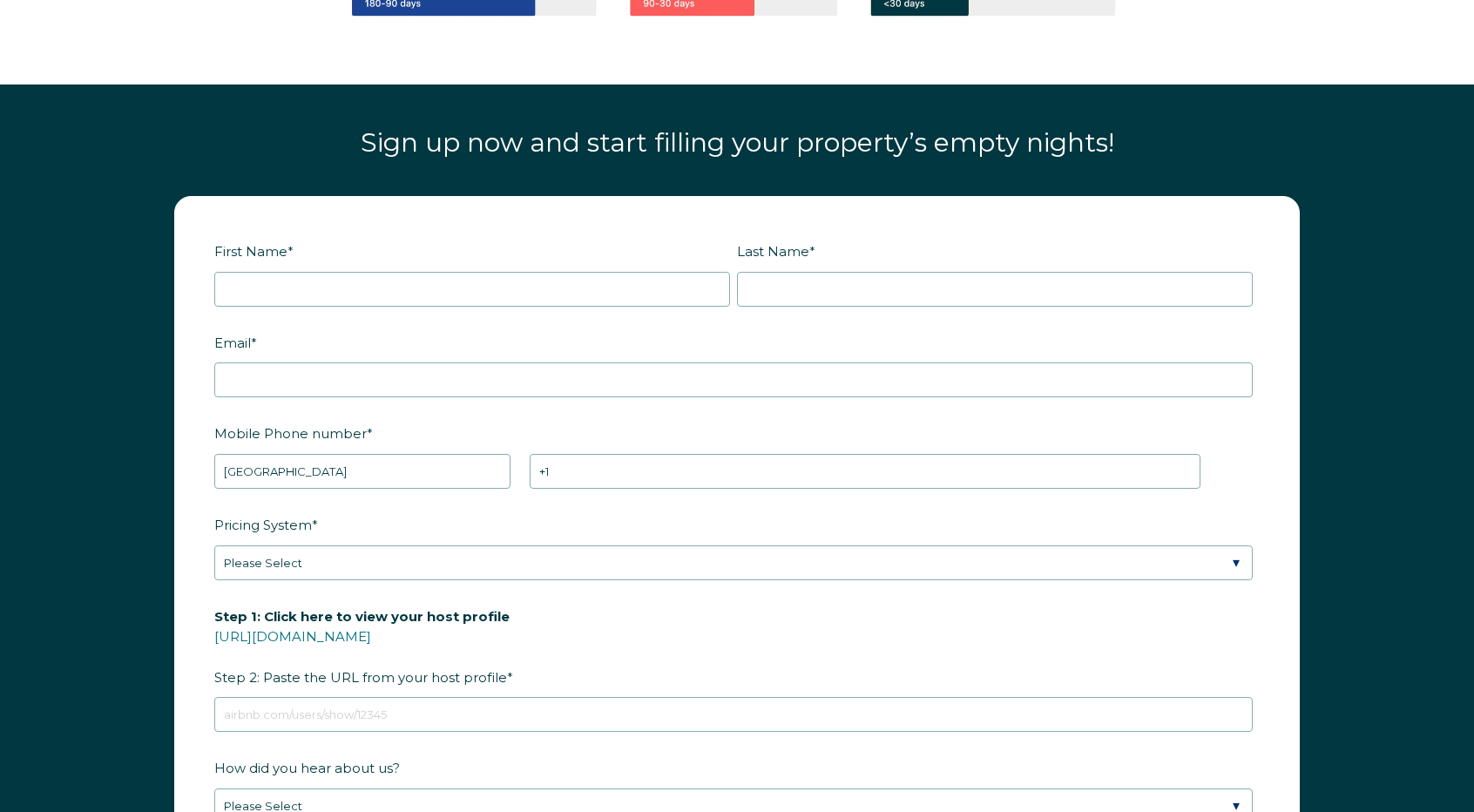
scroll to position [2172, 0]
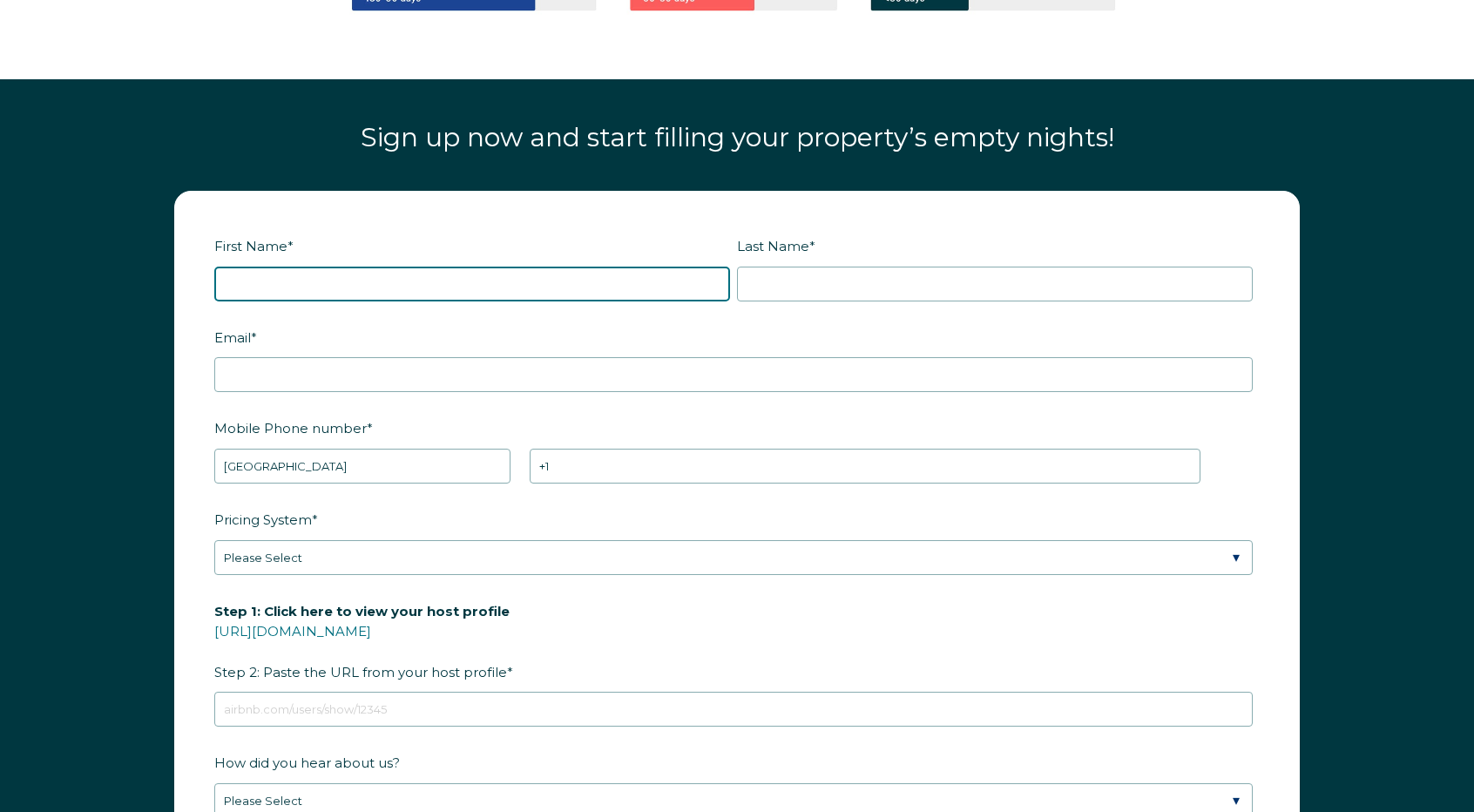
click at [568, 298] on input "First Name *" at bounding box center [472, 283] width 516 height 34
type input "Kevin"
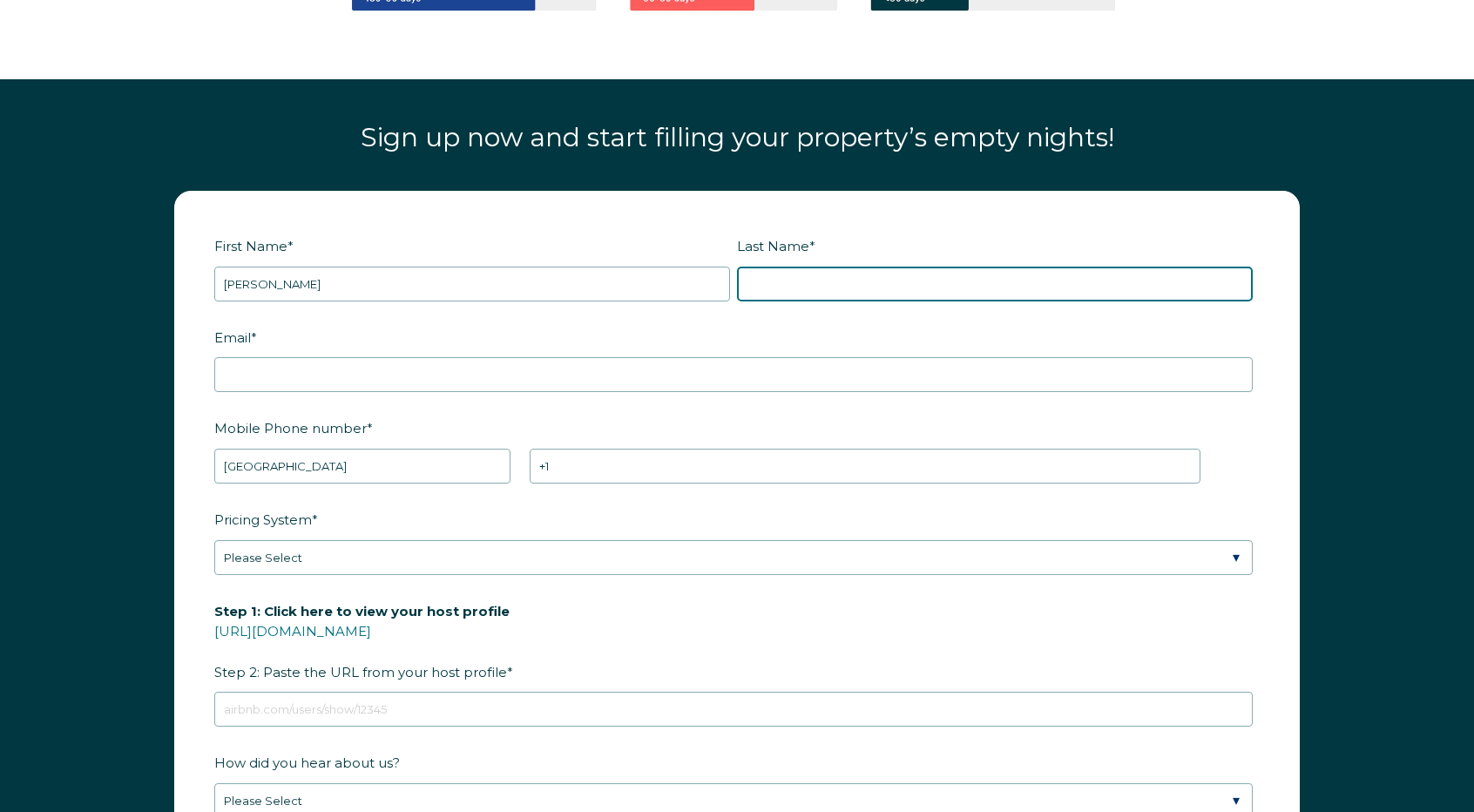
type input "Scanlon"
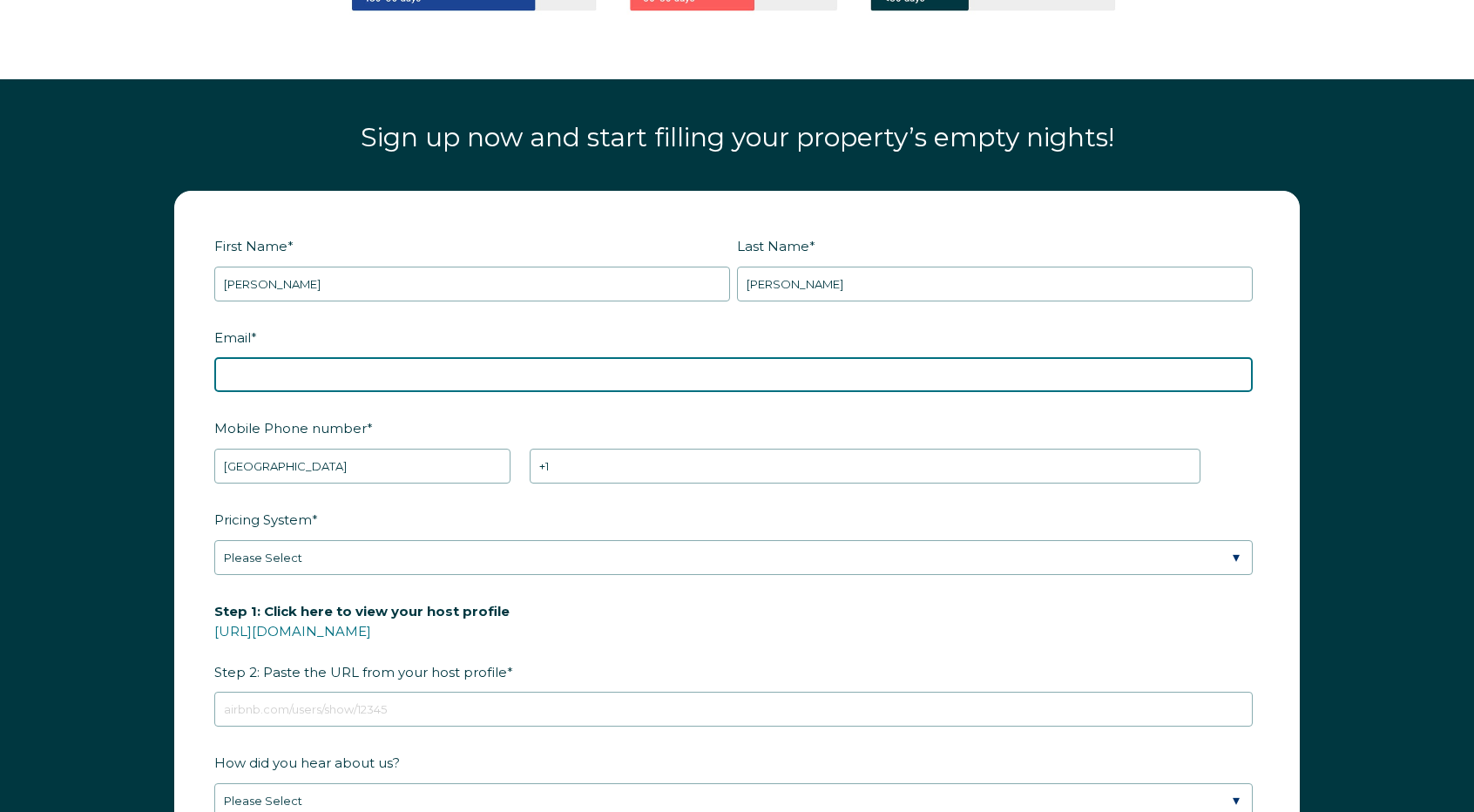
type input "kscanlon@laveerproperties.com"
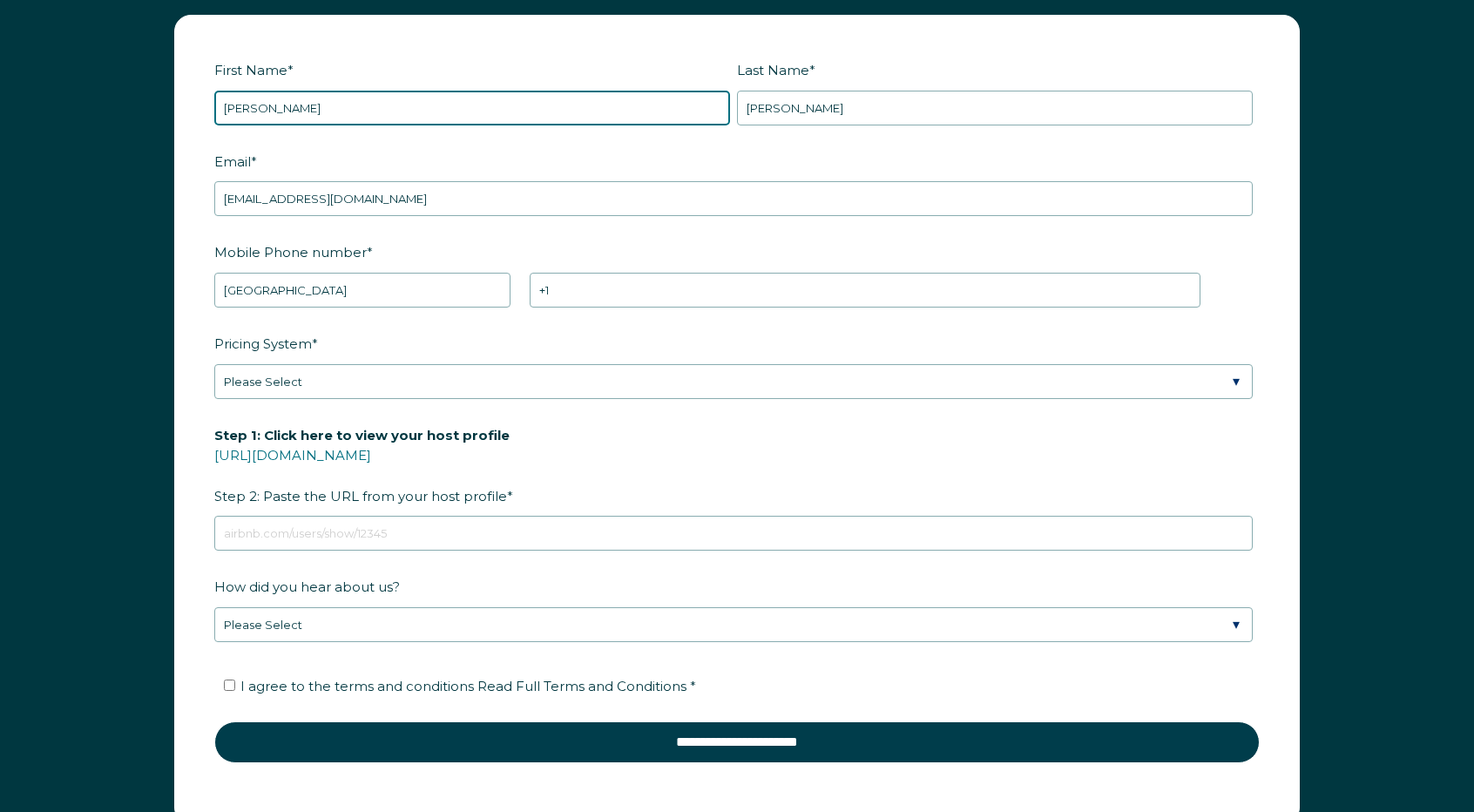
scroll to position [2348, 0]
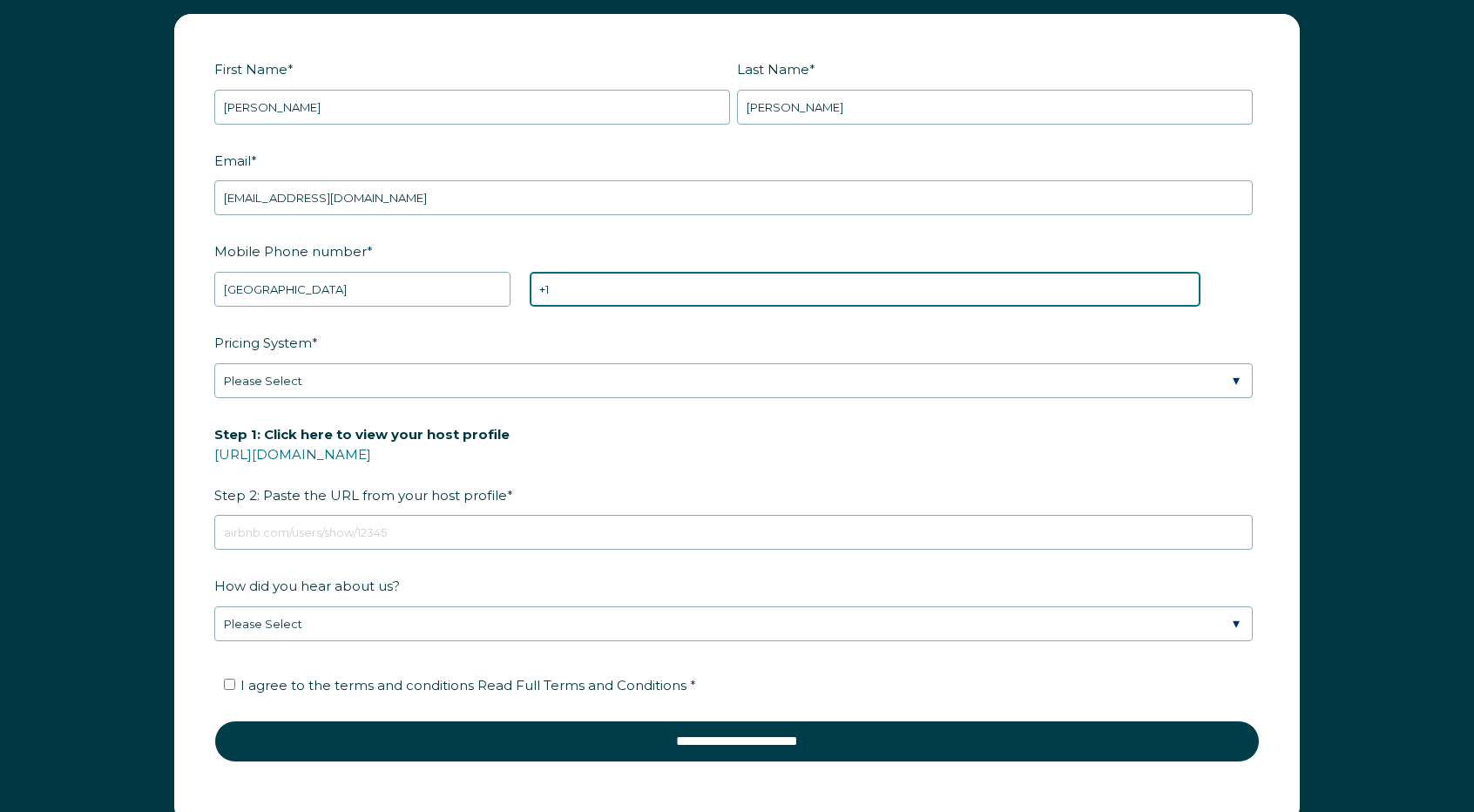
click at [603, 279] on input "+1" at bounding box center [865, 289] width 670 height 34
type input "+1 8602354406"
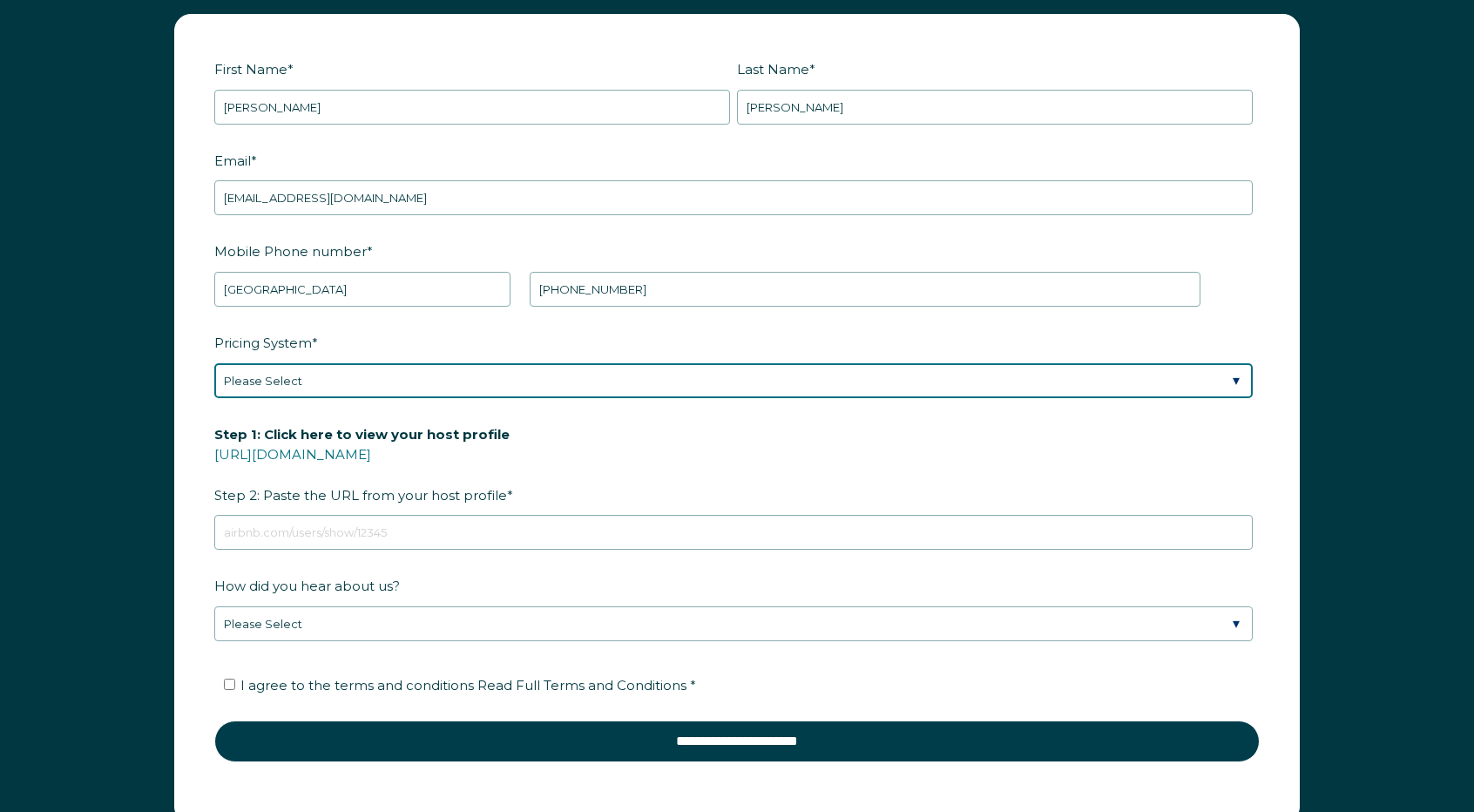
click at [450, 372] on select "Please Select Manual Airbnb Smart Pricing PriceLabs Wheelhouse Beyond Pricing 3…" at bounding box center [733, 380] width 1038 height 34
select select "PriceLabs"
click at [214, 363] on select "Please Select Manual Airbnb Smart Pricing PriceLabs Wheelhouse Beyond Pricing 3…" at bounding box center [733, 380] width 1038 height 34
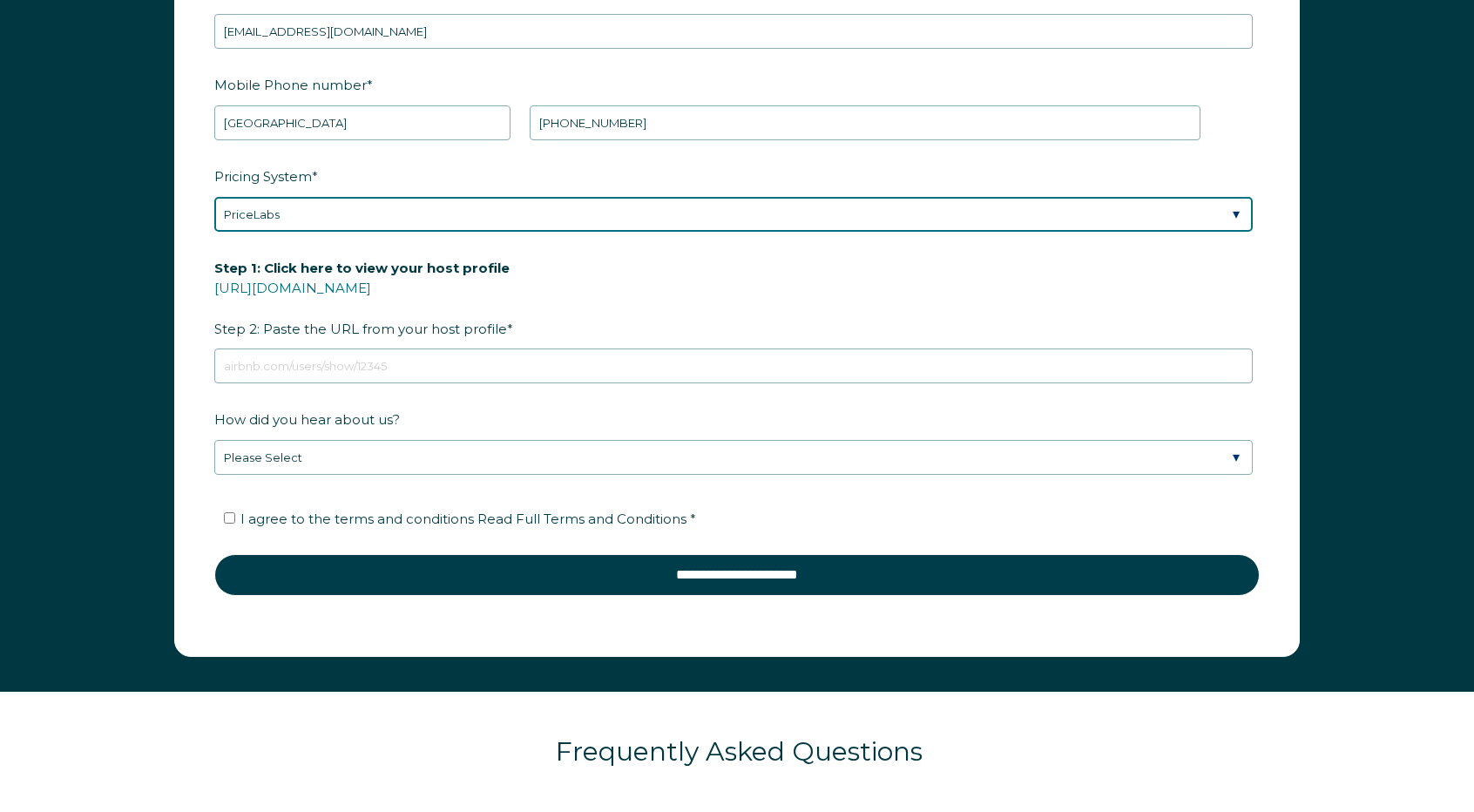
scroll to position [2515, 0]
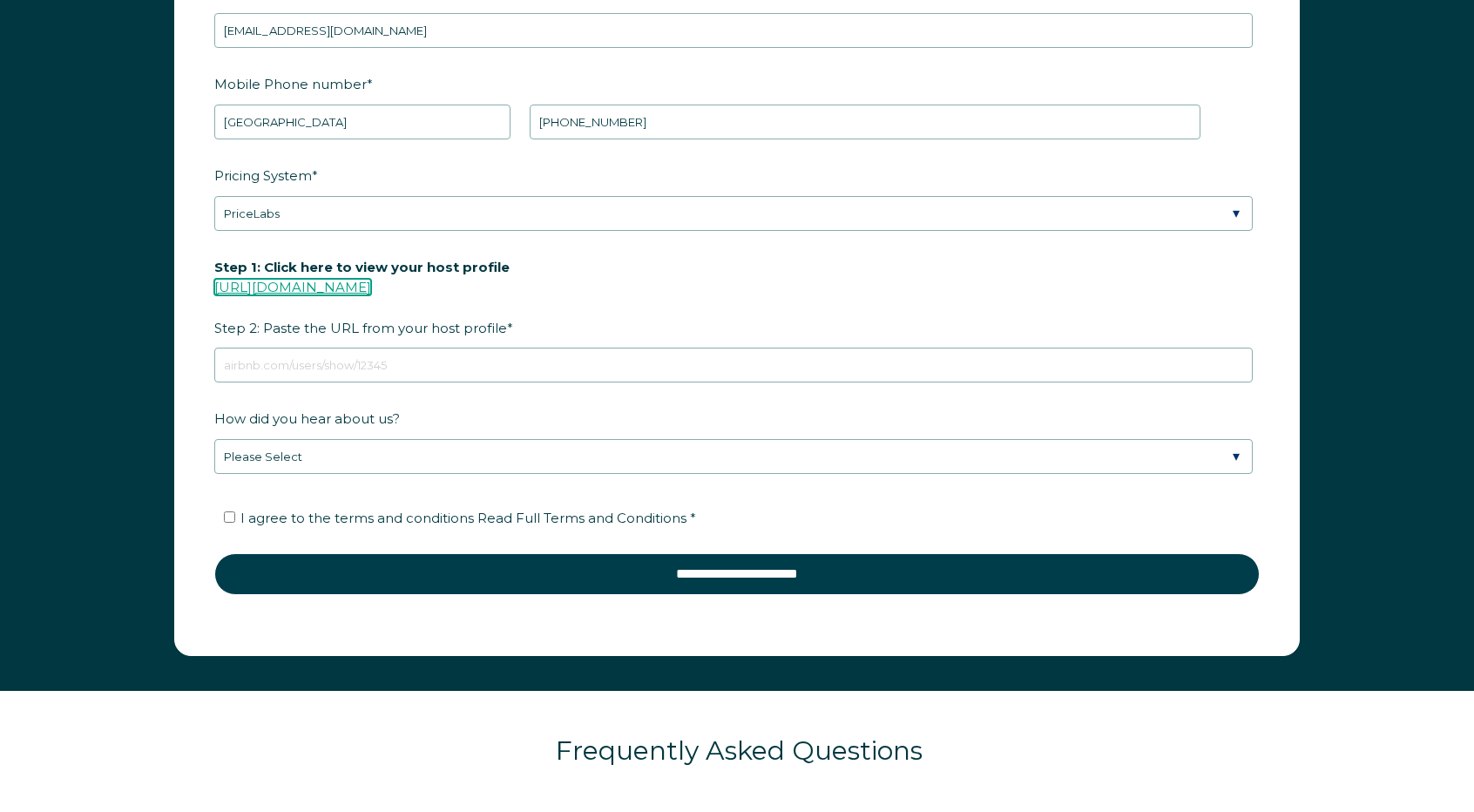
click at [328, 281] on link "https://www.airbnb.com/users/show/" at bounding box center [292, 287] width 156 height 17
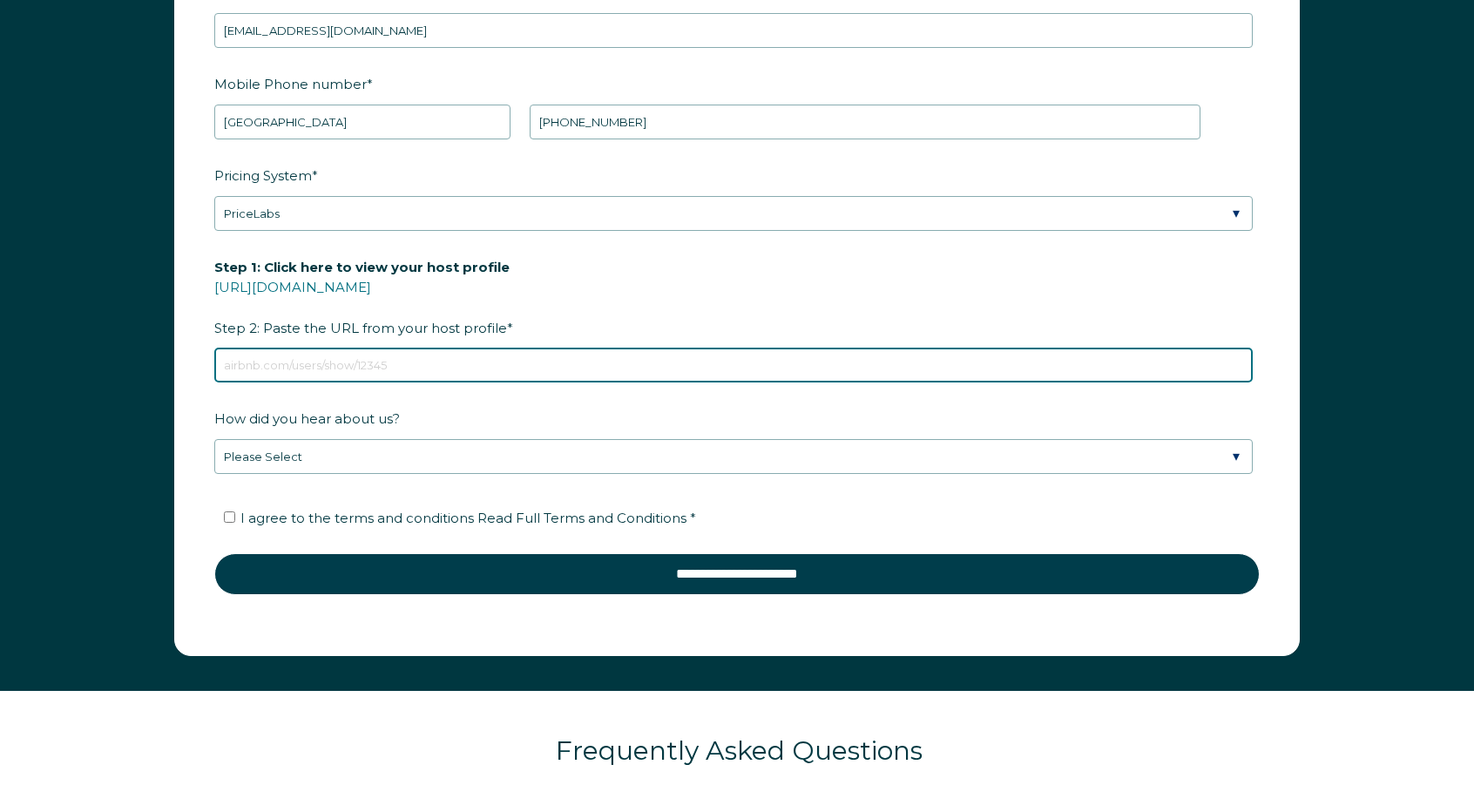
click at [323, 356] on input "Step 1: Click here to view your host profile https://www.airbnb.com/users/show/…" at bounding box center [733, 364] width 1038 height 34
paste input "https://www.airbnb.com/users/show/1230547"
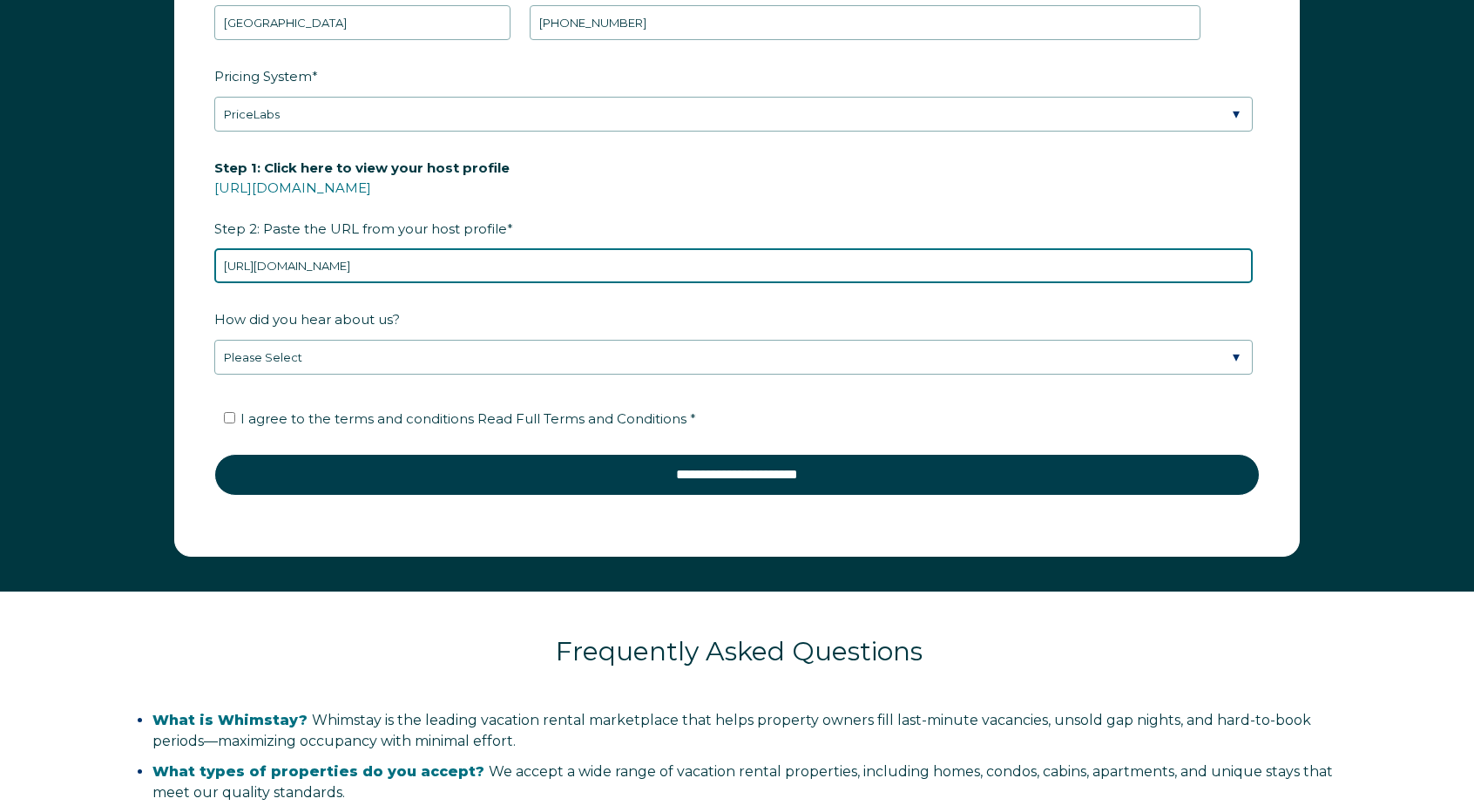
scroll to position [2618, 0]
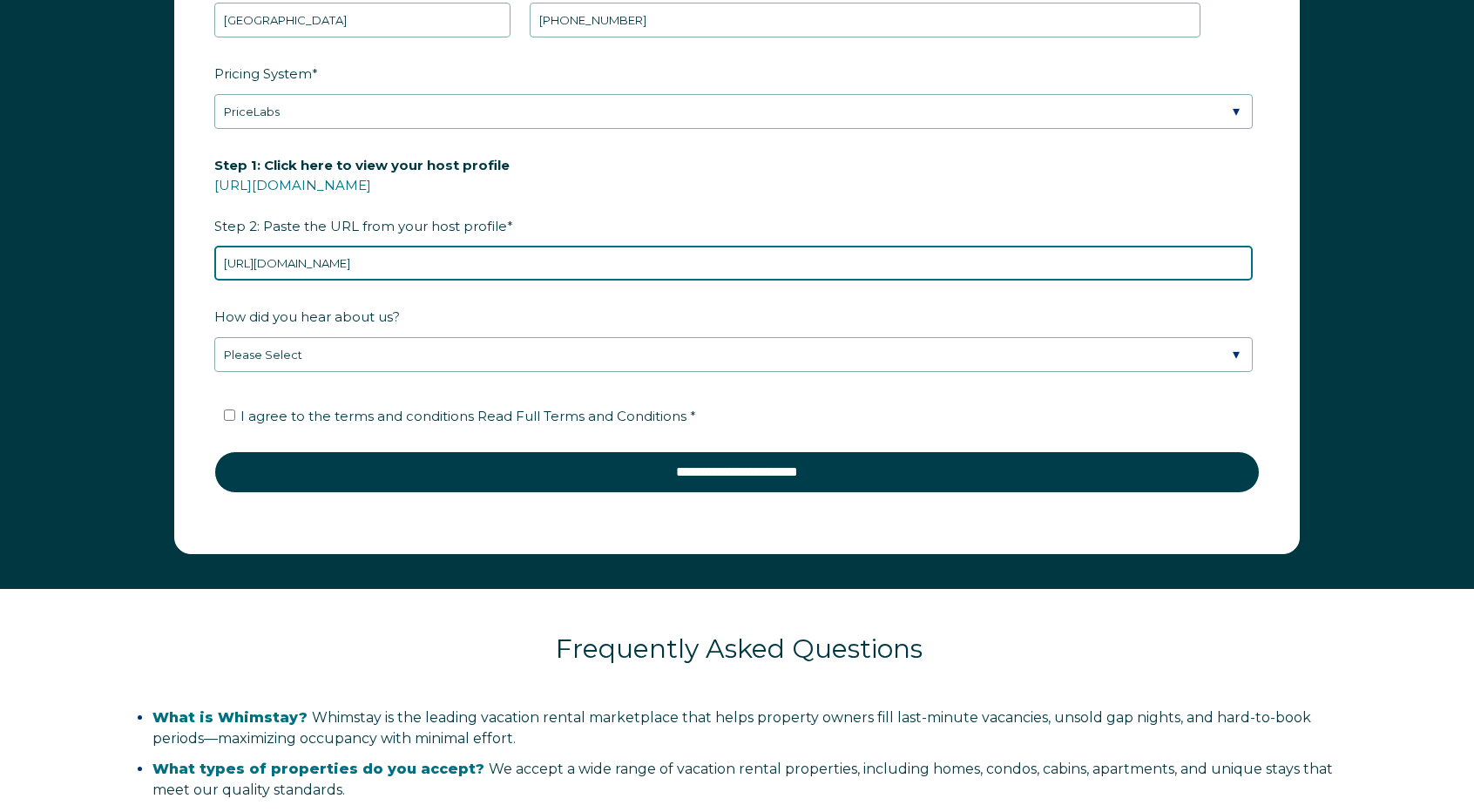
type input "https://www.airbnb.com/users/show/1230547"
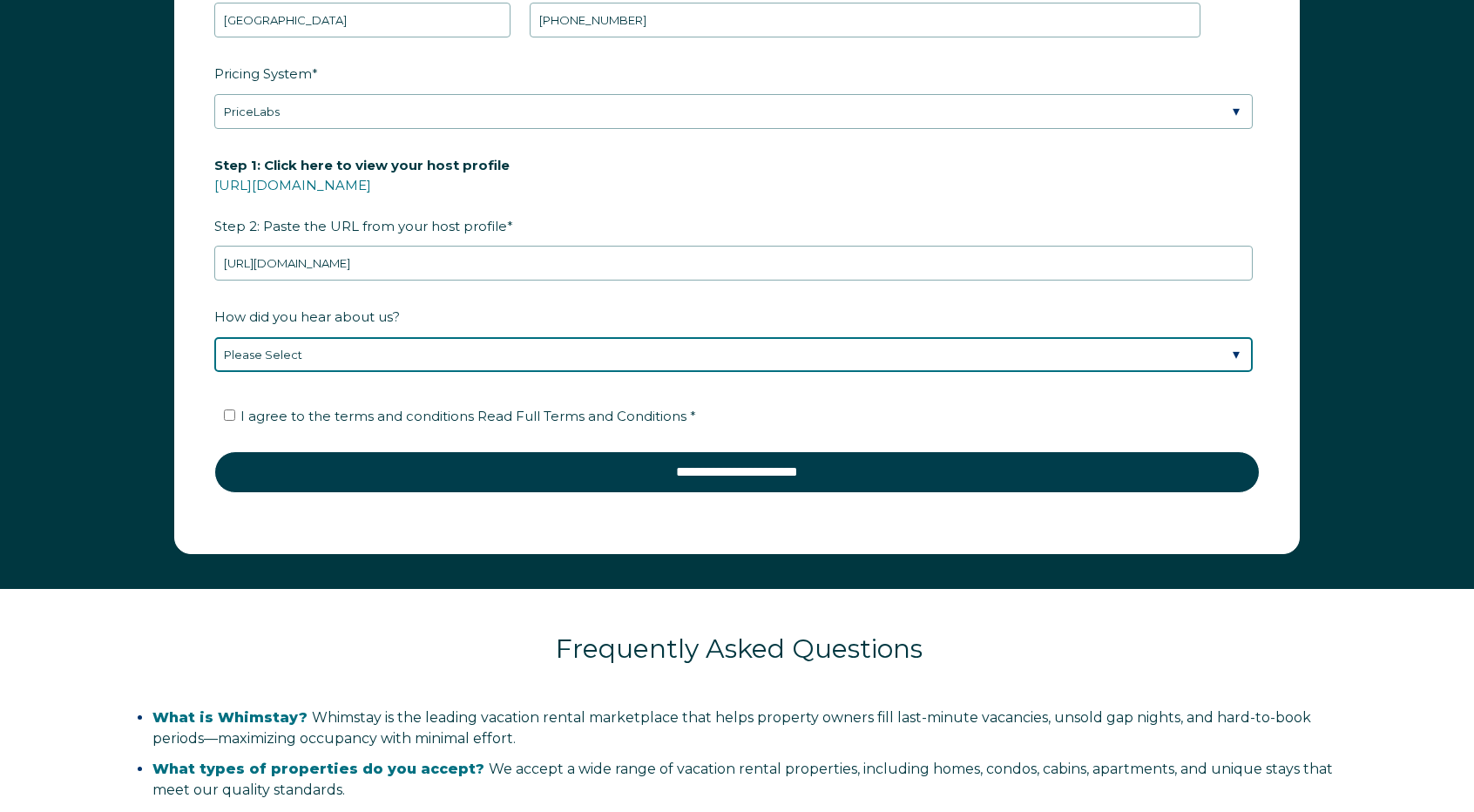
click at [404, 351] on select "Please Select Found Whimstay through a Google search Spoke to a Whimstay salesp…" at bounding box center [733, 354] width 1038 height 34
select select "Marketing Email"
click at [214, 337] on select "Please Select Found Whimstay through a Google search Spoke to a Whimstay salesp…" at bounding box center [733, 354] width 1038 height 34
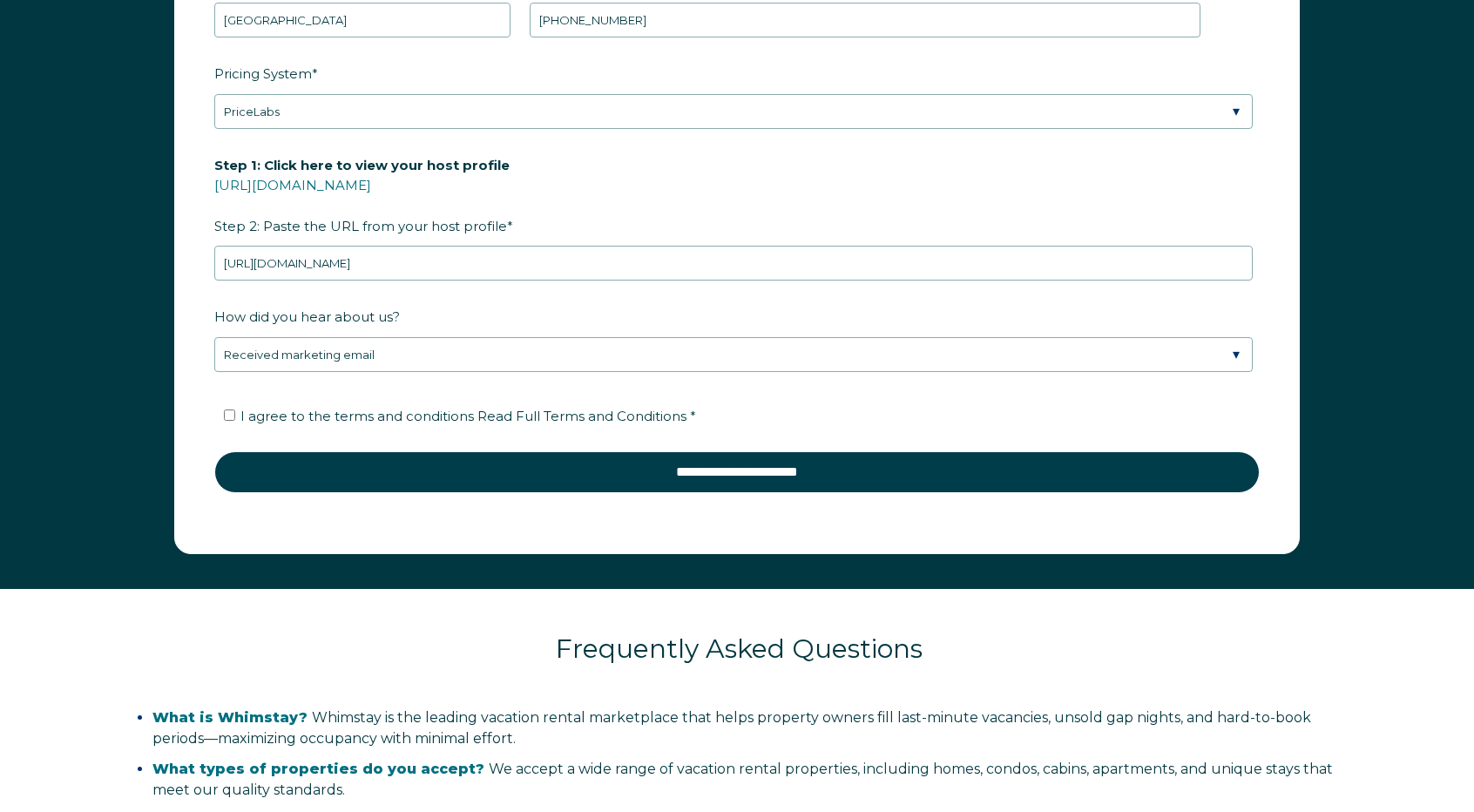
click at [318, 409] on span "I agree to the terms and conditions Read Full Terms and Conditions *" at bounding box center [467, 416] width 455 height 17
click at [236, 410] on input "I agree to the terms and conditions Read Full Terms and Conditions *" at bounding box center [229, 415] width 11 height 11
checkbox input "true"
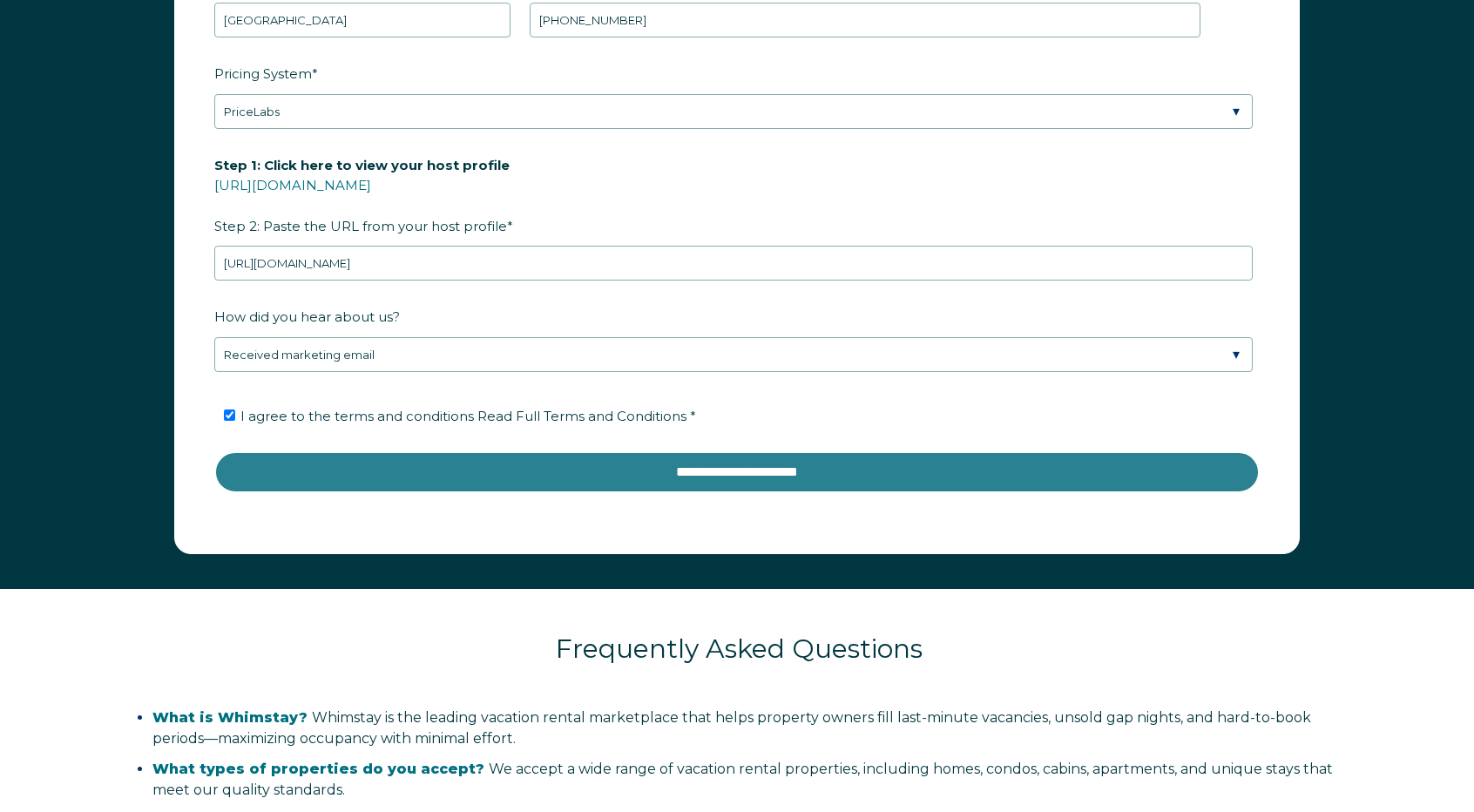
click at [580, 467] on input "**********" at bounding box center [737, 472] width 1046 height 42
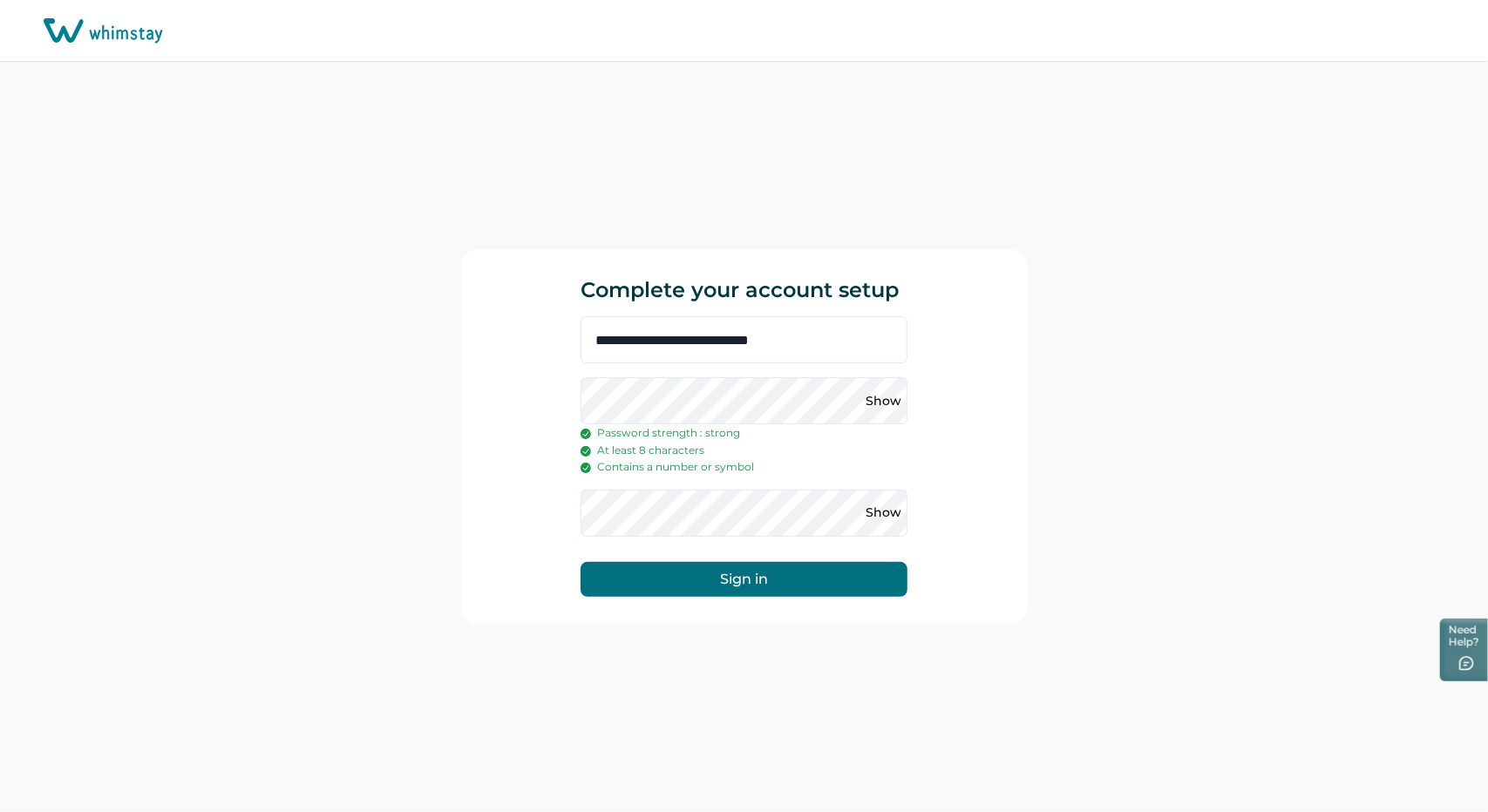
click at [823, 575] on button "Sign in" at bounding box center [744, 578] width 327 height 34
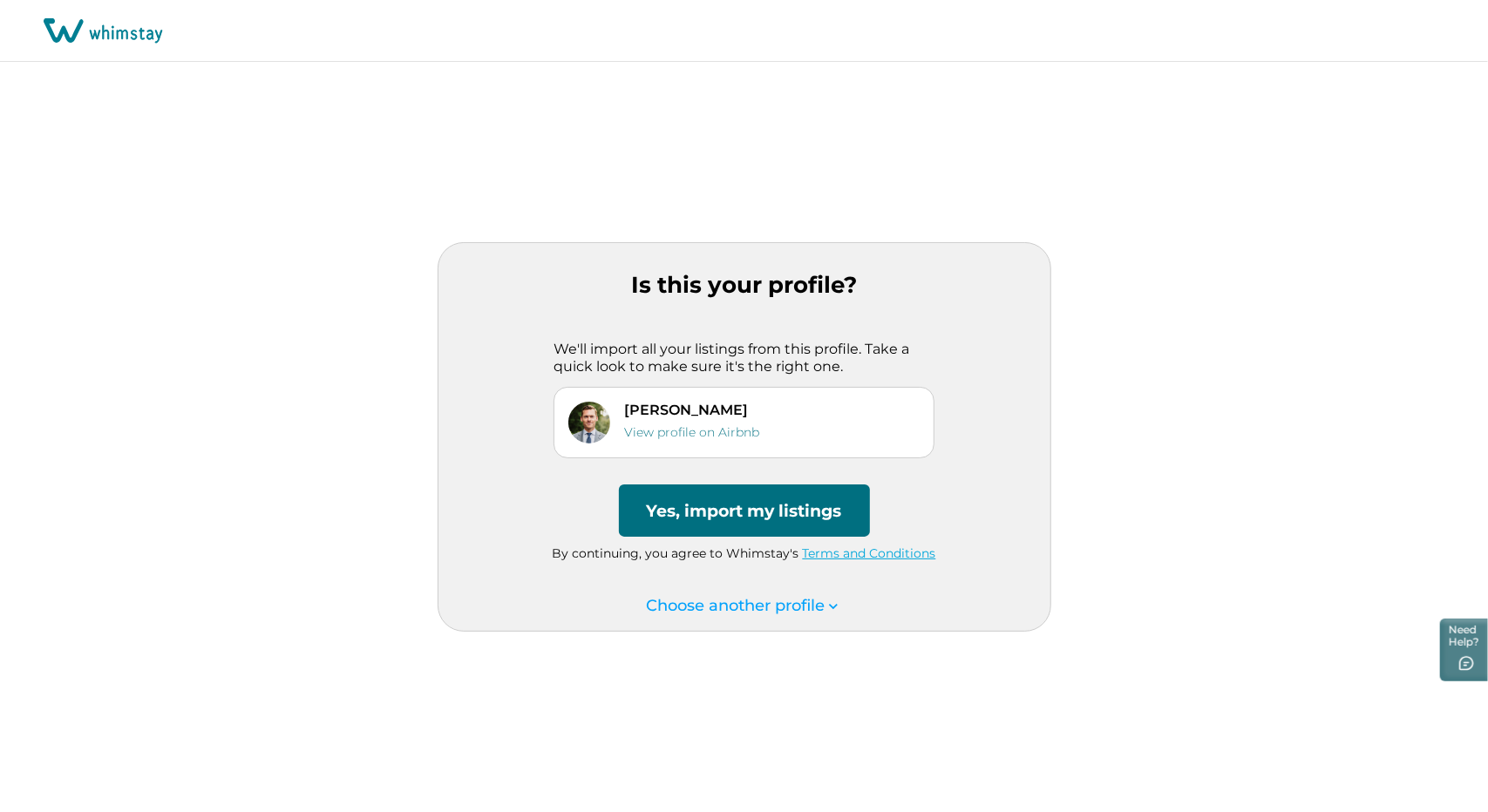
click at [715, 520] on button "Yes, import my listings" at bounding box center [744, 510] width 251 height 52
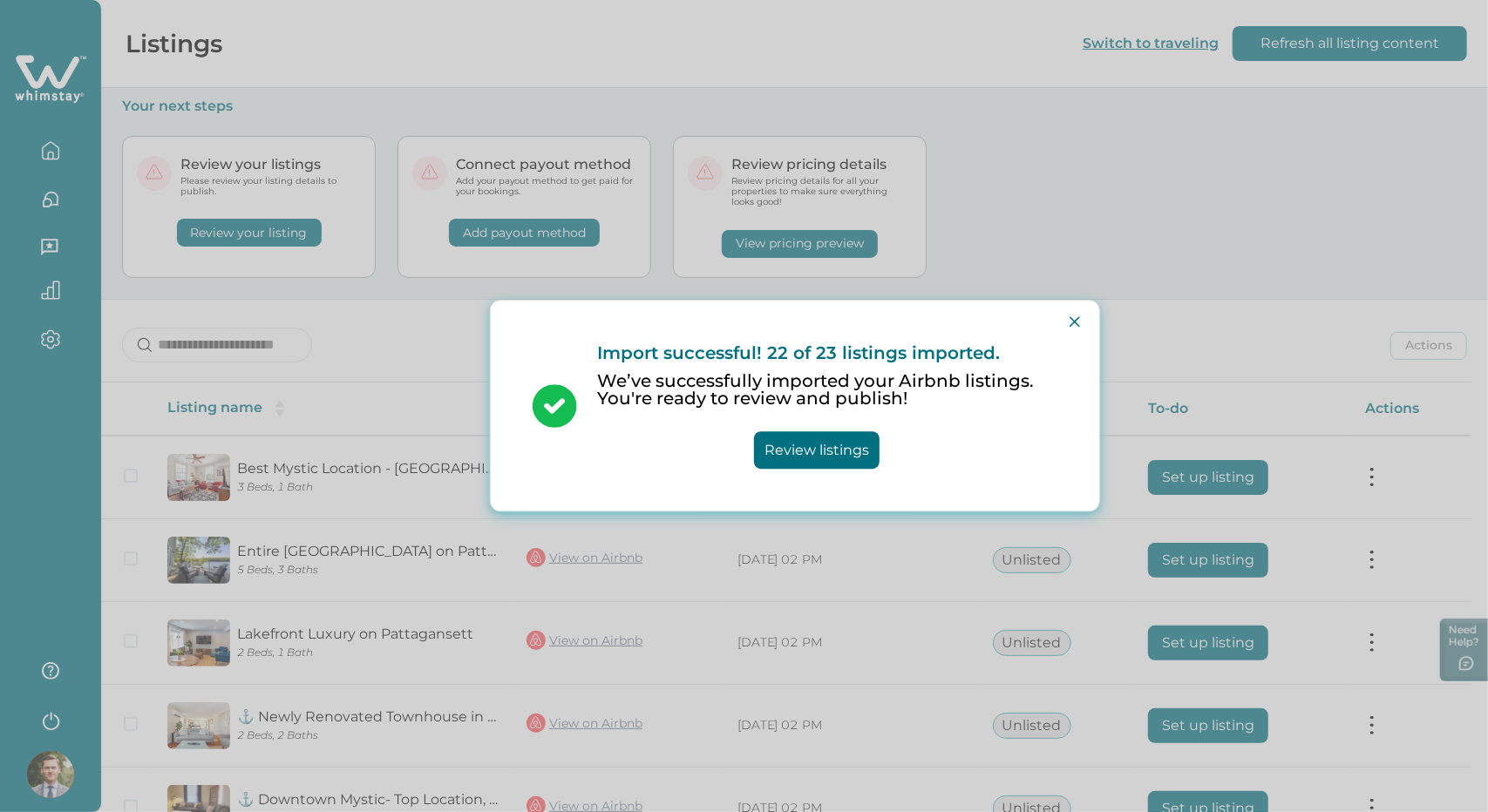
click at [820, 453] on button "Review listings" at bounding box center [816, 451] width 126 height 37
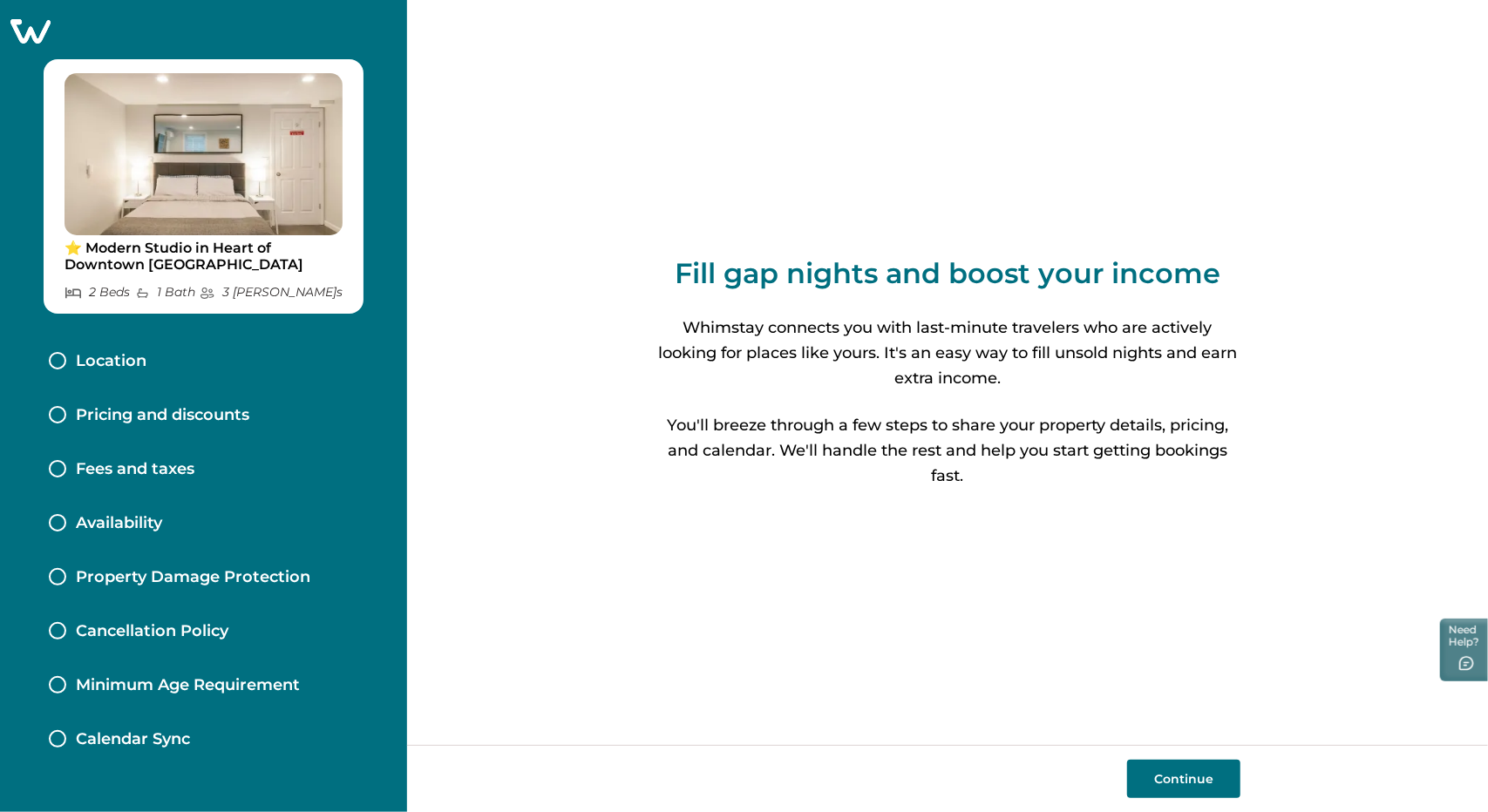
click at [1211, 784] on button "Continue" at bounding box center [1184, 778] width 114 height 38
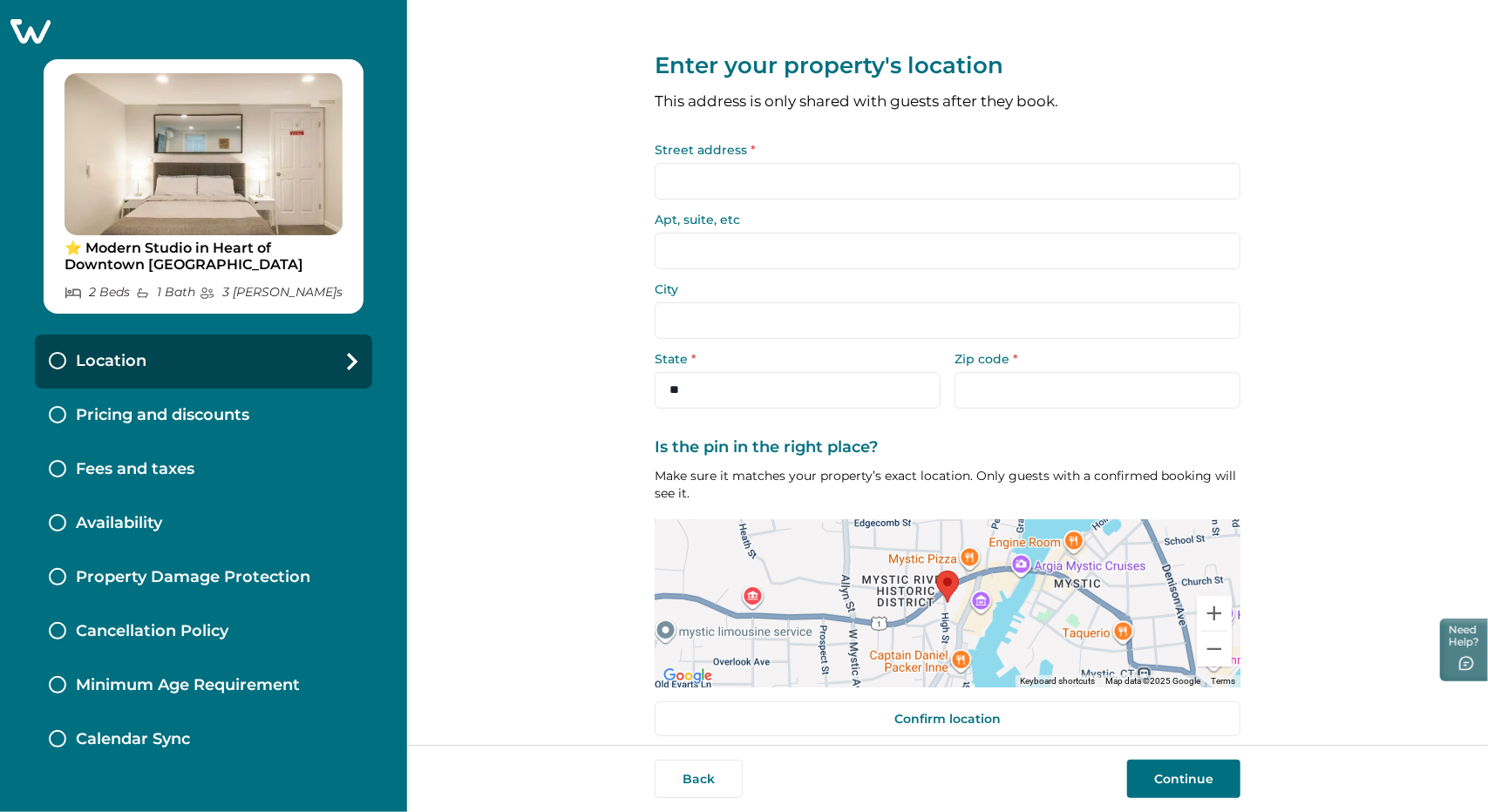
click at [208, 415] on p "Pricing and discounts" at bounding box center [162, 415] width 173 height 20
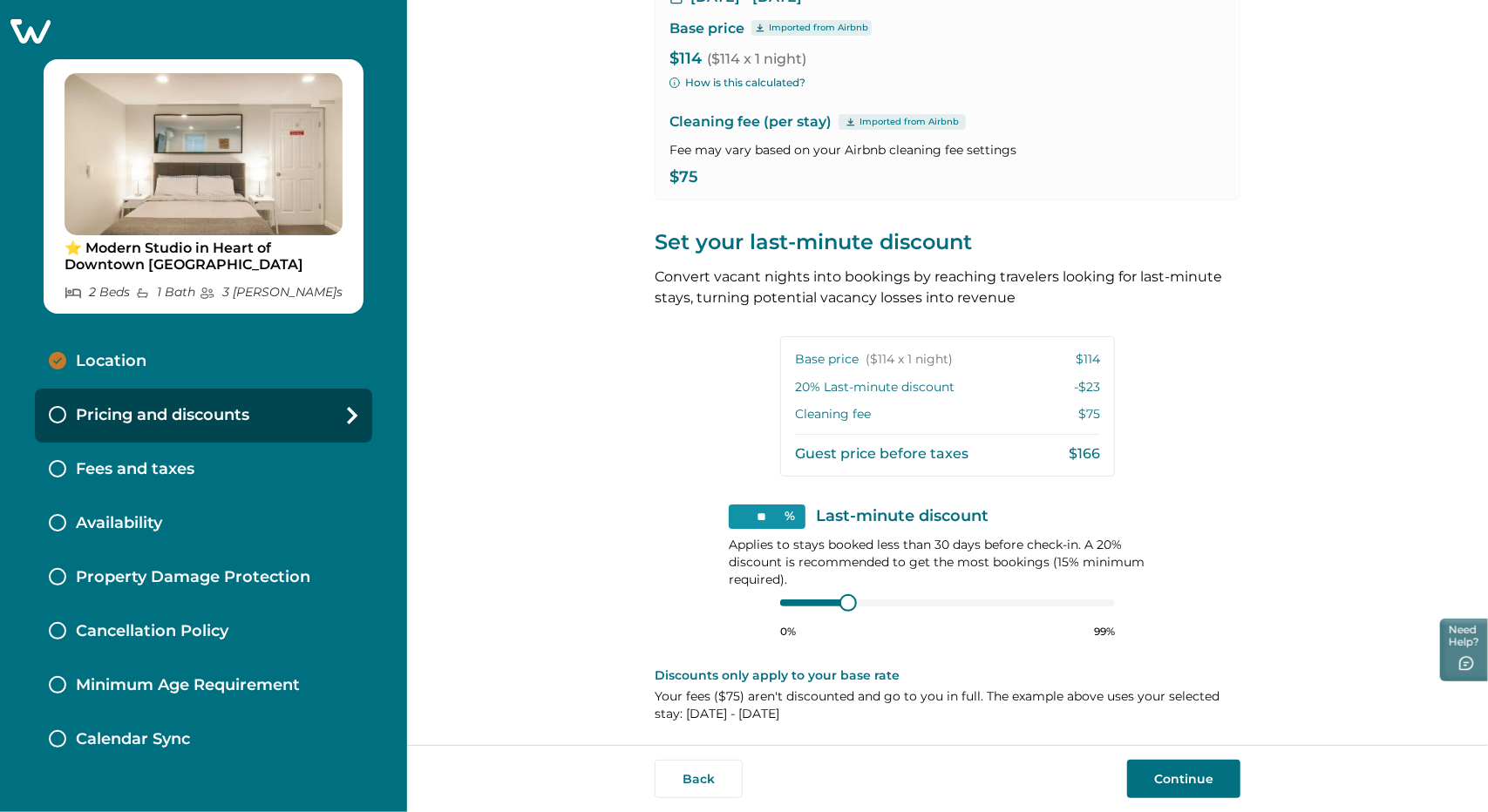
scroll to position [183, 0]
click at [138, 473] on p "Fees and taxes" at bounding box center [134, 469] width 118 height 20
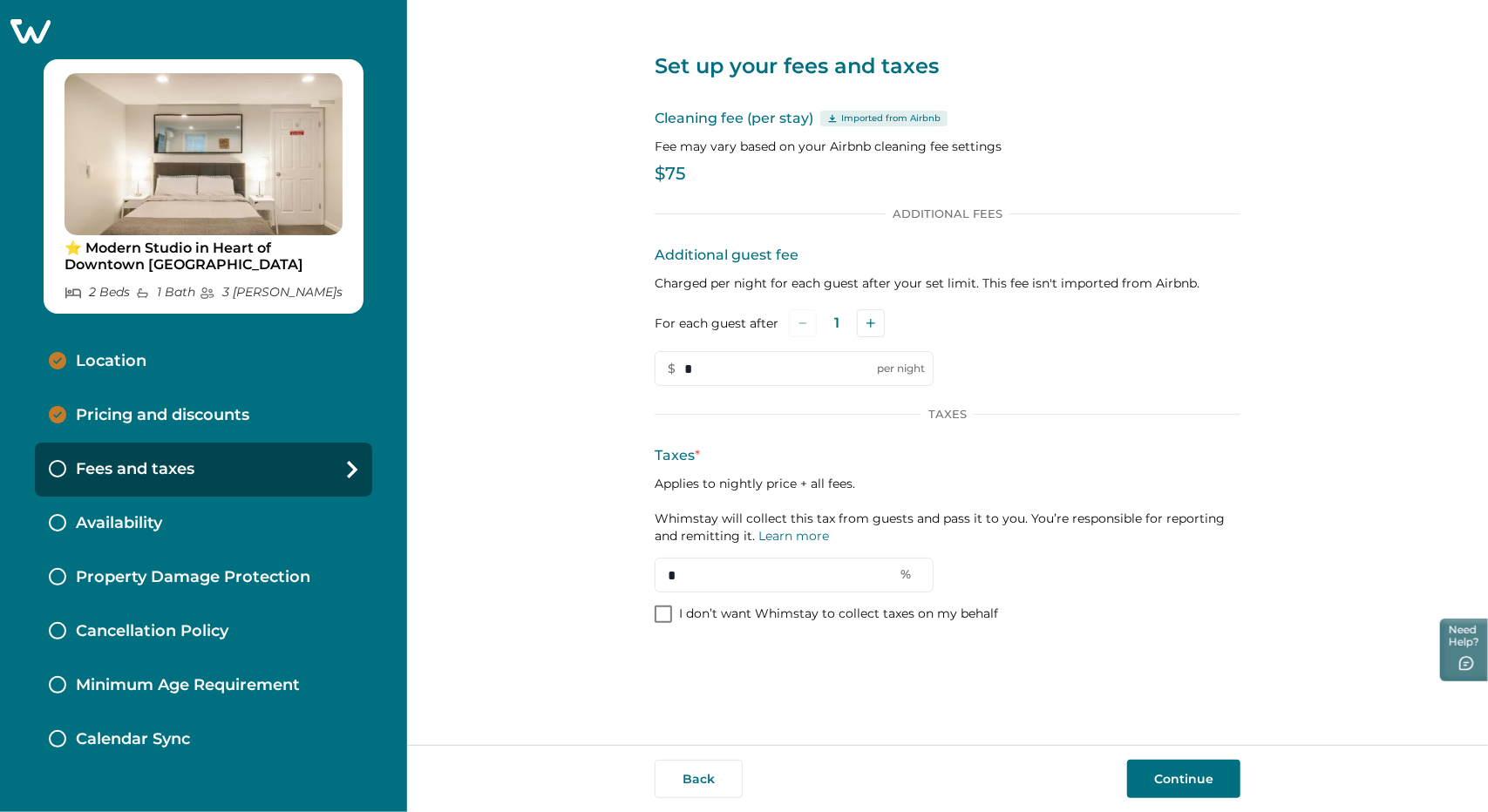
click at [121, 531] on p "Availability" at bounding box center [118, 523] width 87 height 20
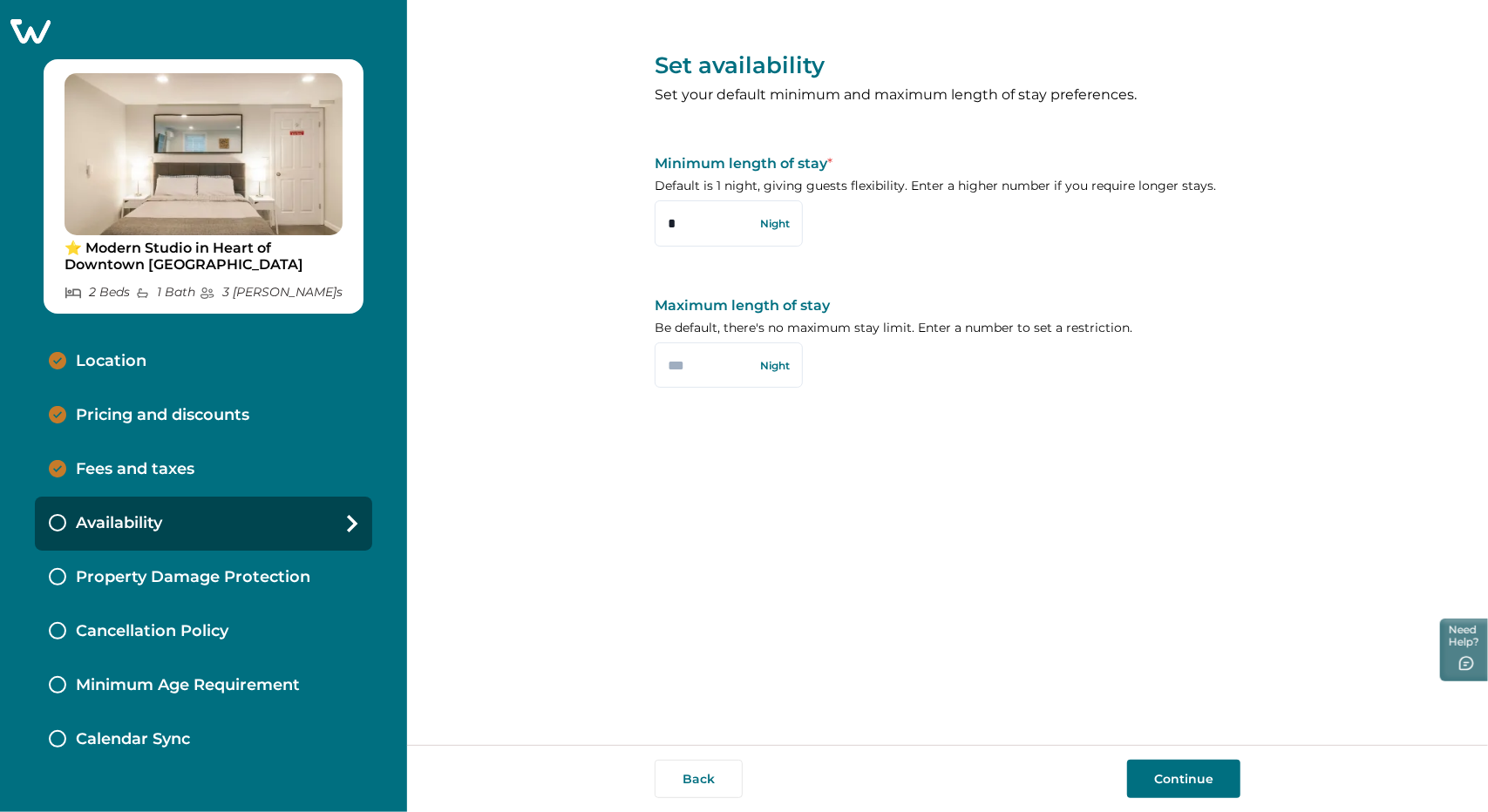
click at [140, 561] on div "Property Damage Protection" at bounding box center [203, 577] width 337 height 54
